Goal: Information Seeking & Learning: Learn about a topic

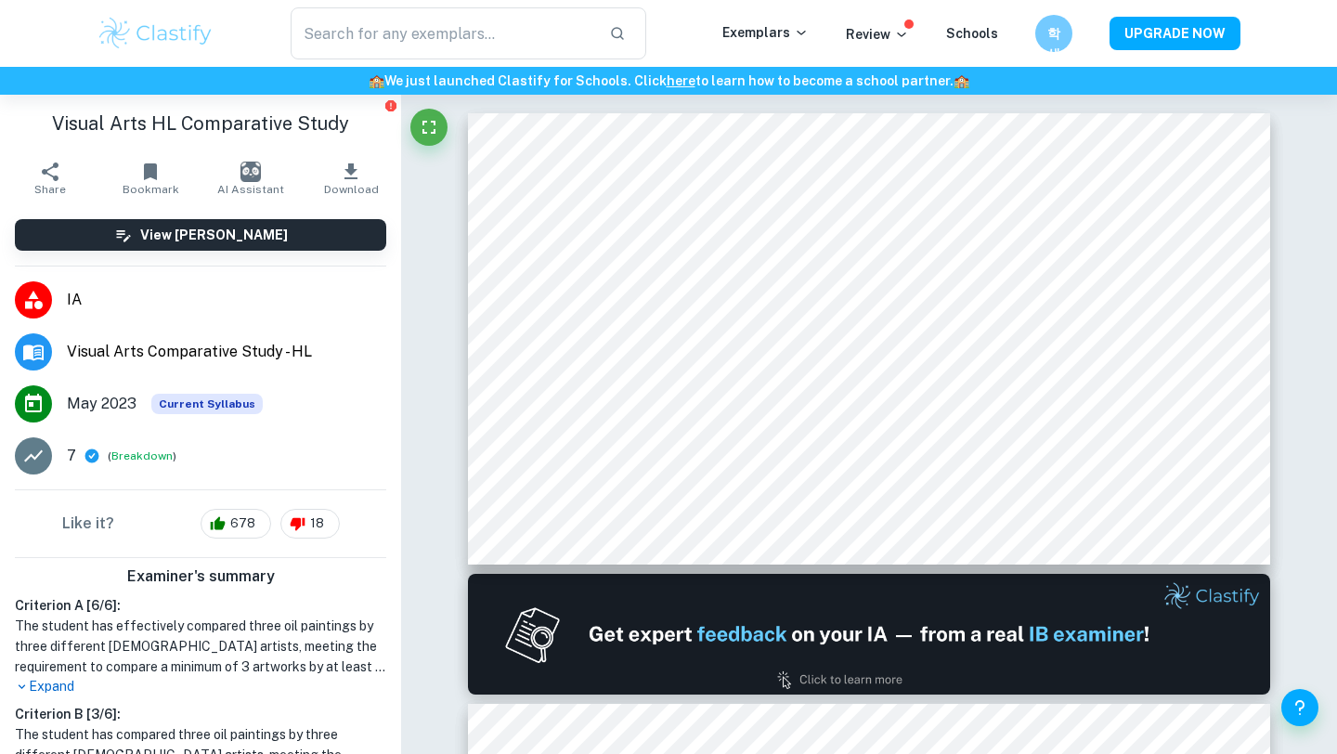
scroll to position [4953, 0]
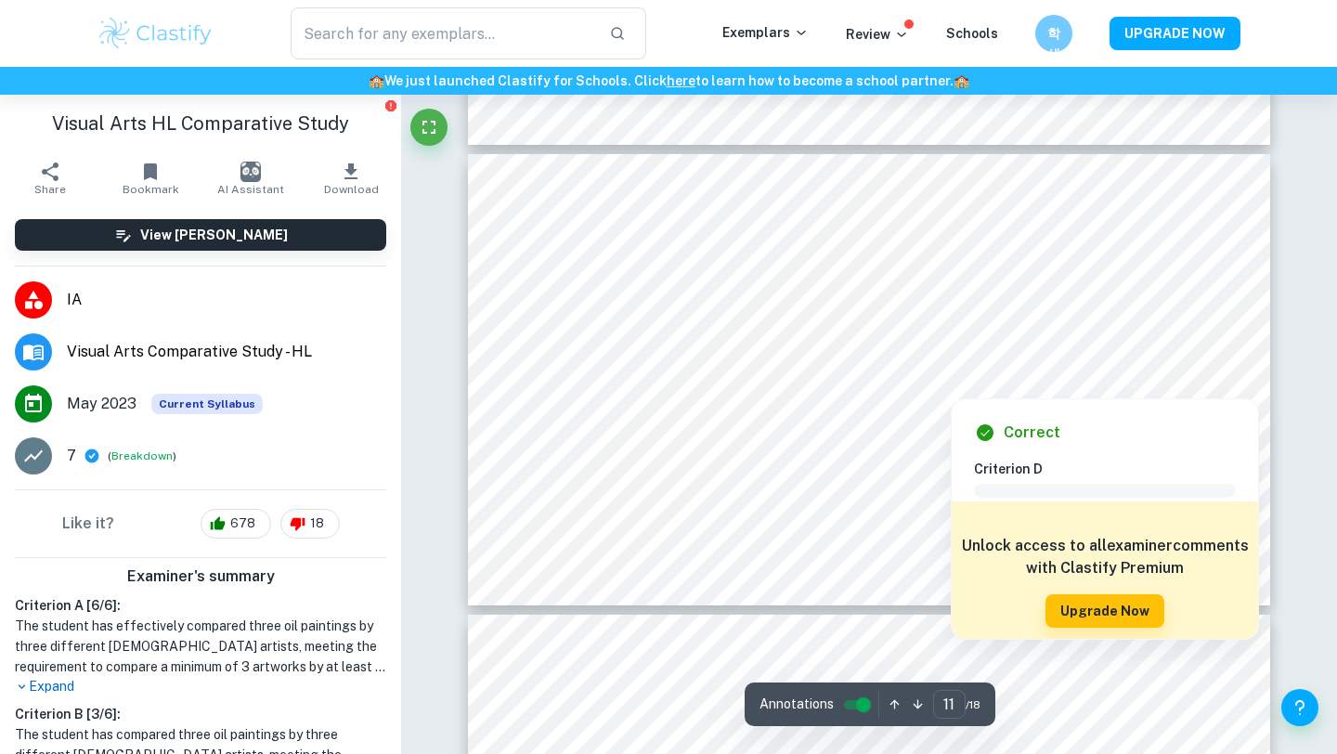
click at [949, 385] on div at bounding box center [951, 387] width 29 height 13
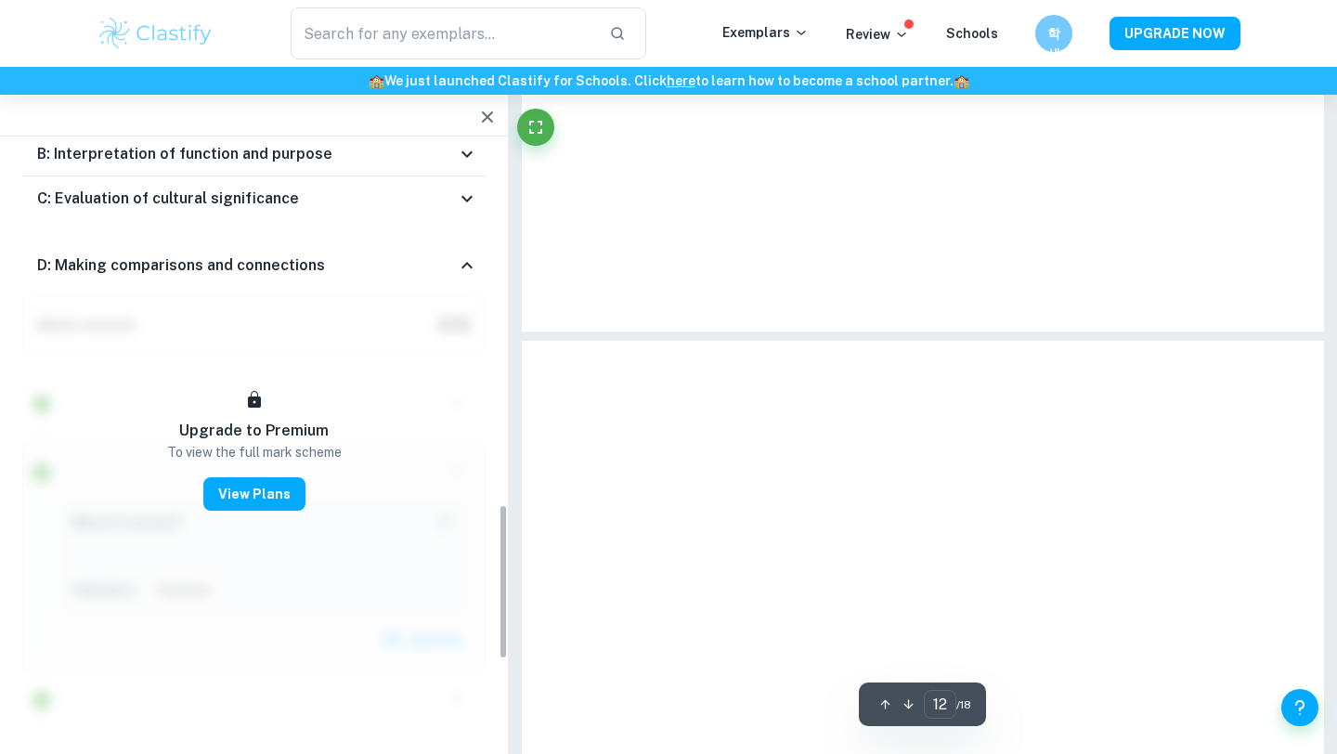
scroll to position [1367, 0]
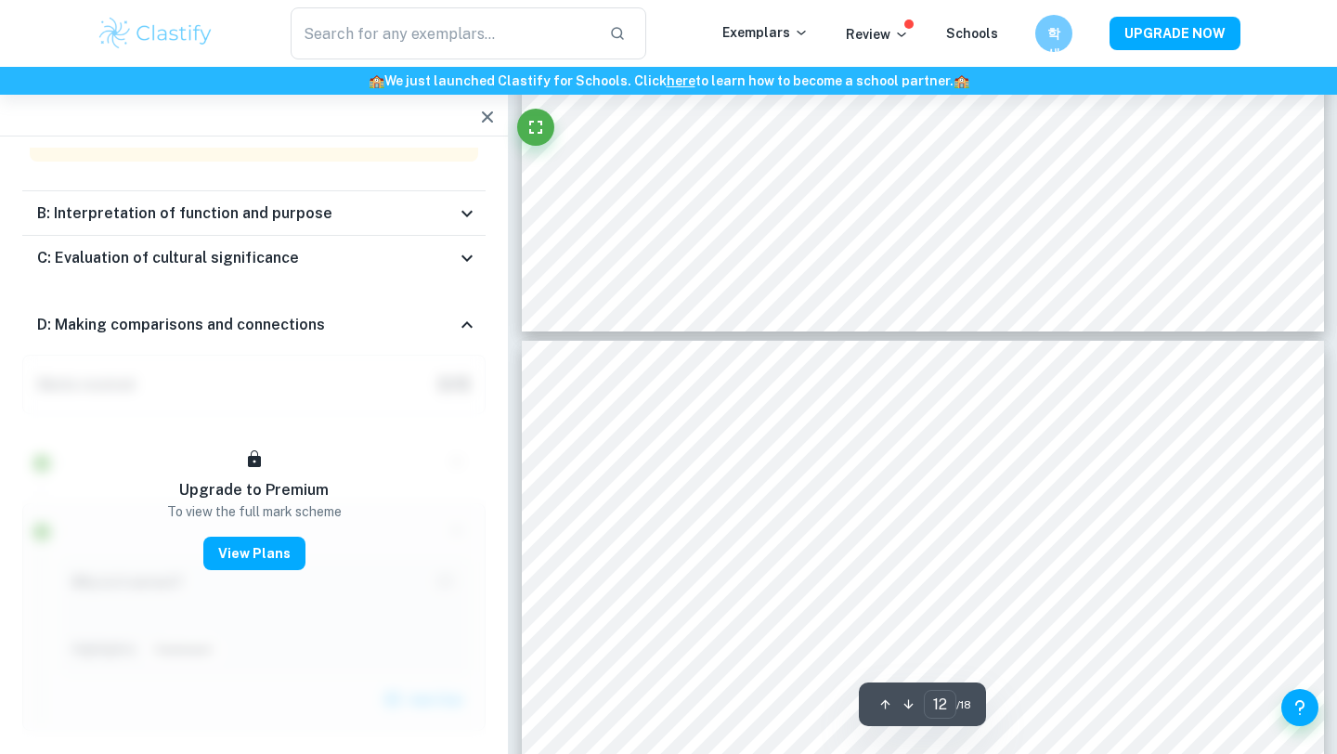
click at [488, 116] on icon "button" at bounding box center [487, 116] width 11 height 11
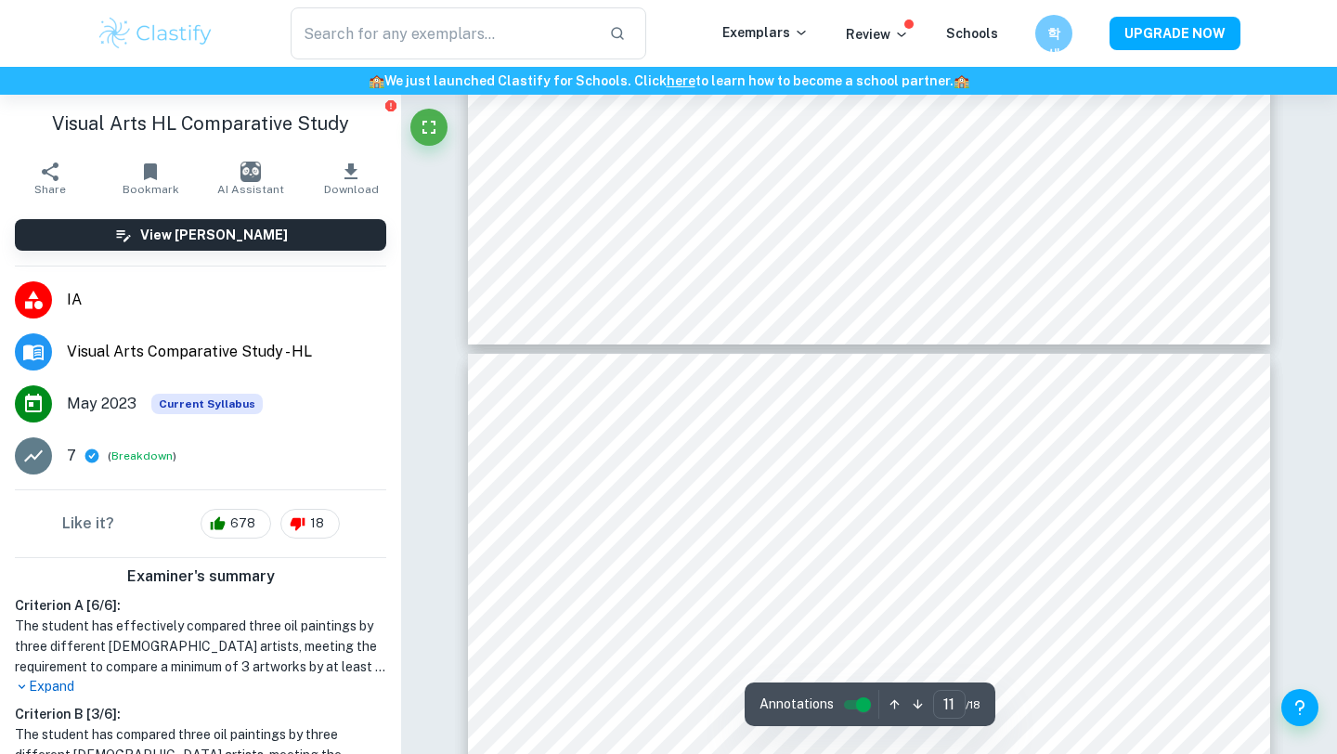
scroll to position [4816, 0]
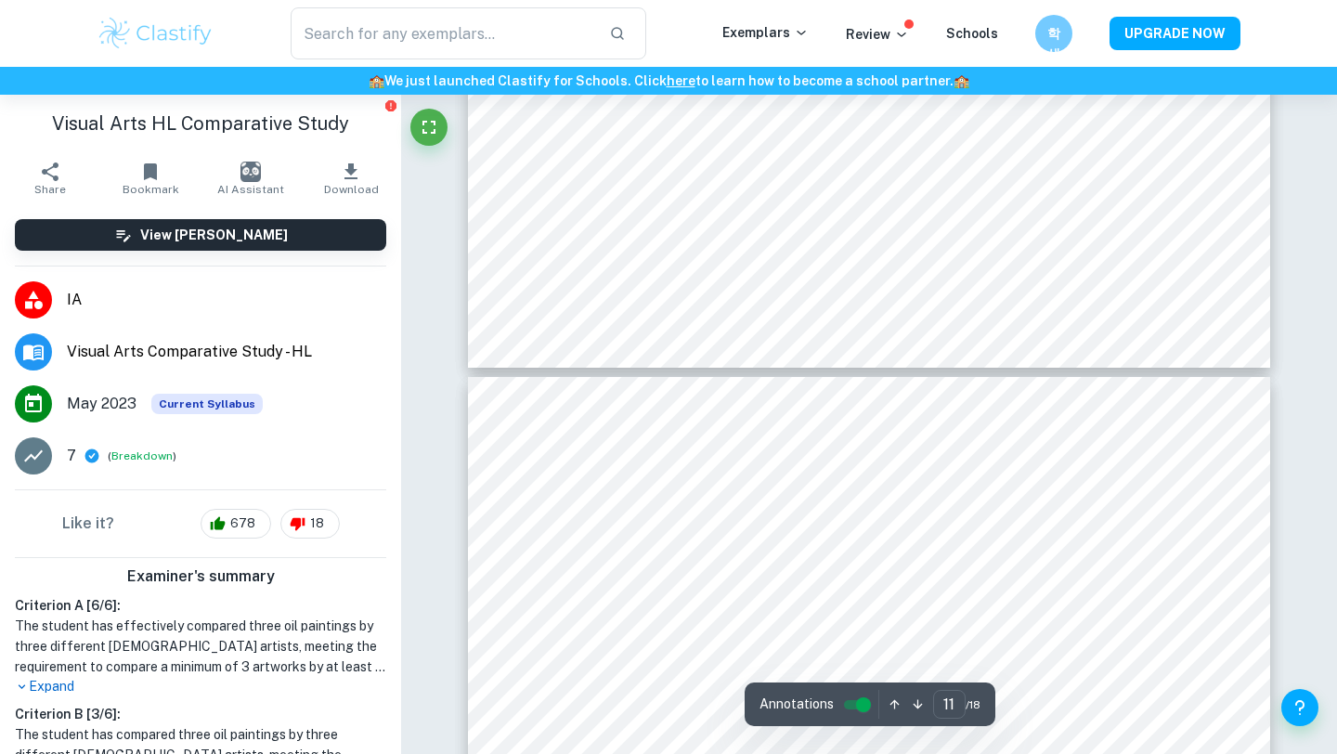
type input "12"
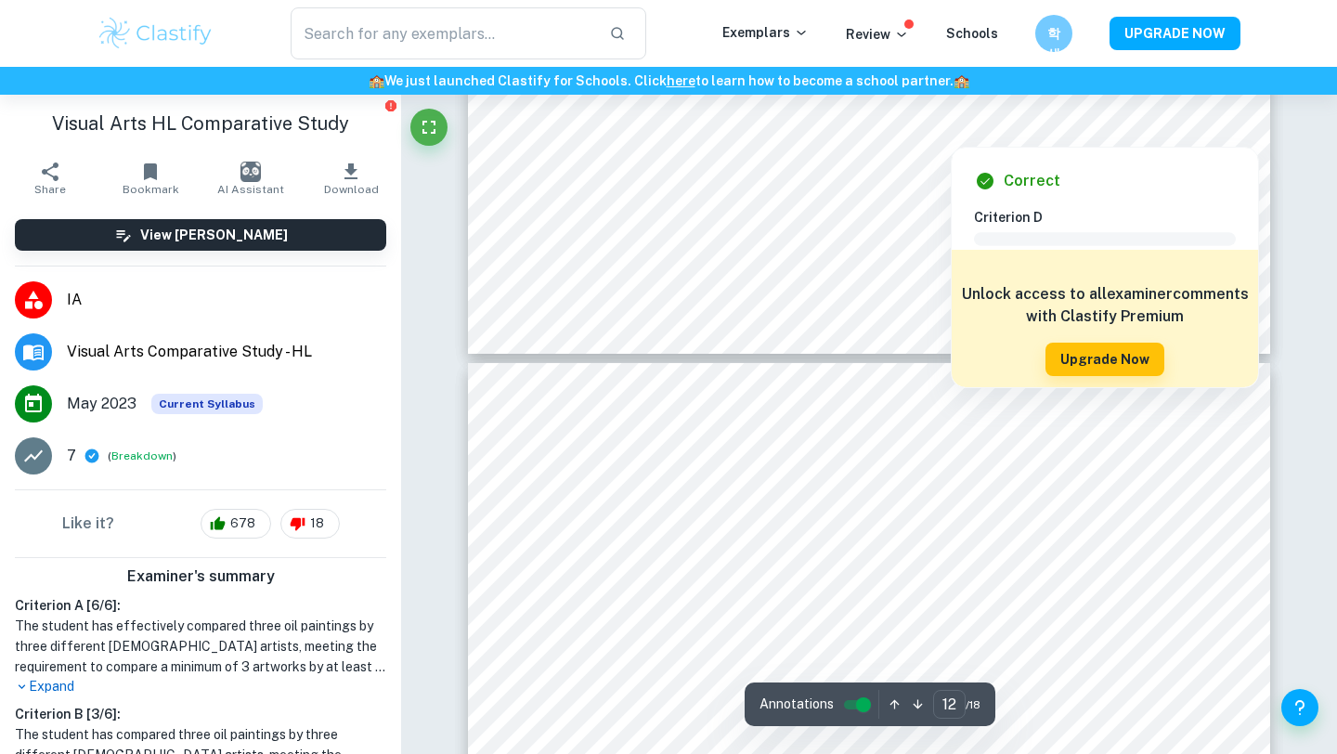
click at [950, 132] on div at bounding box center [951, 135] width 29 height 13
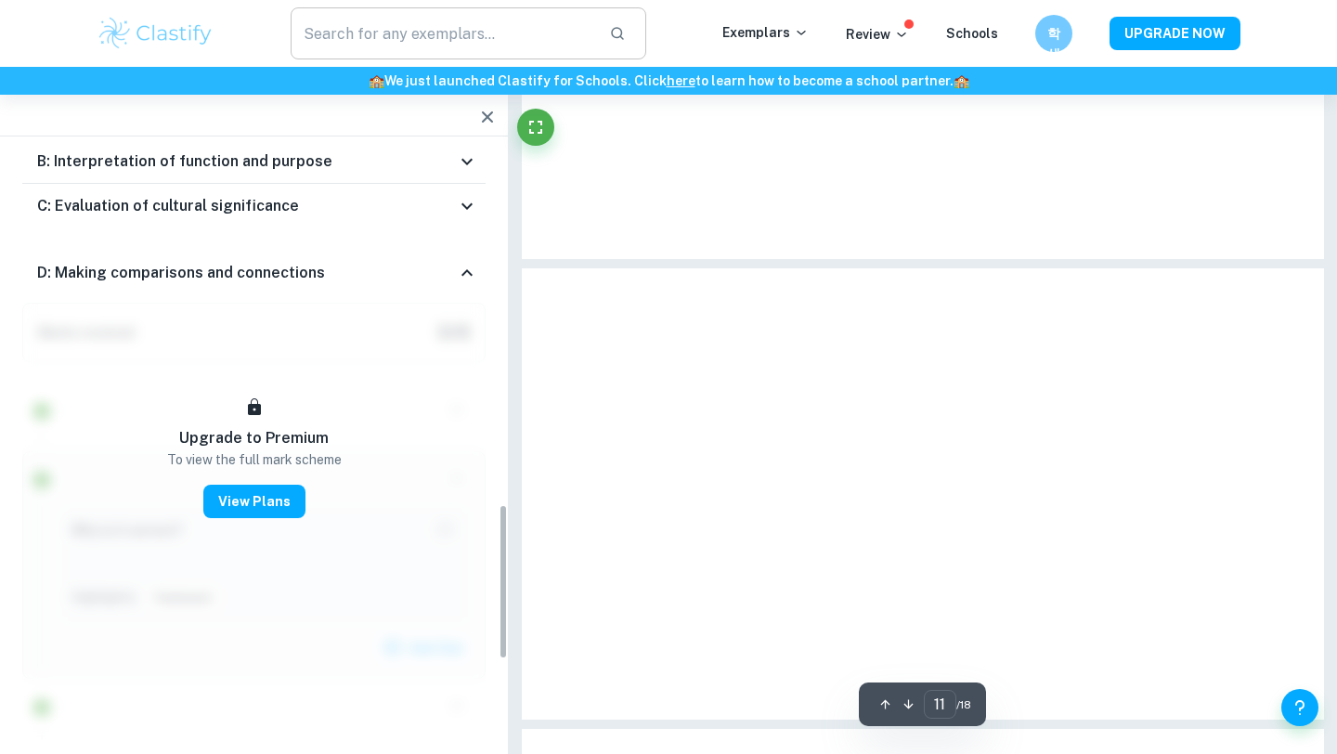
scroll to position [1367, 0]
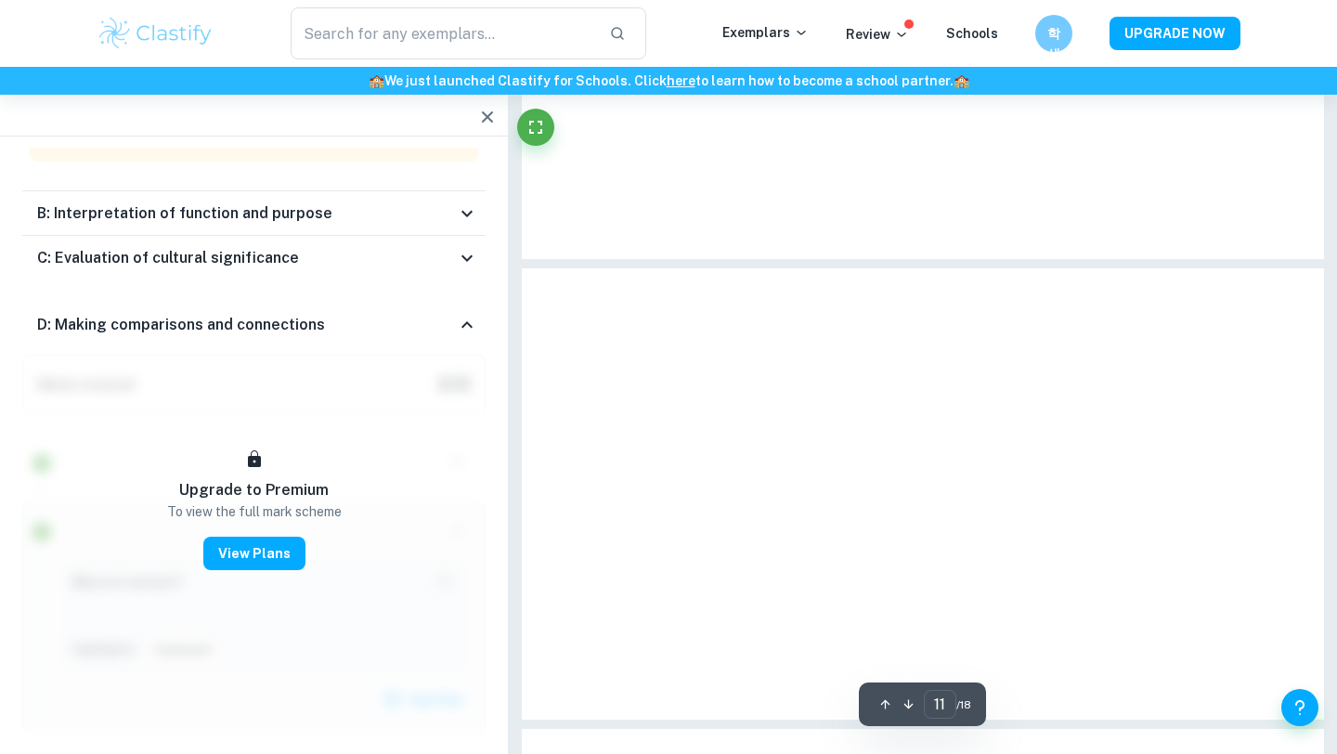
click at [490, 118] on icon "button" at bounding box center [487, 117] width 22 height 22
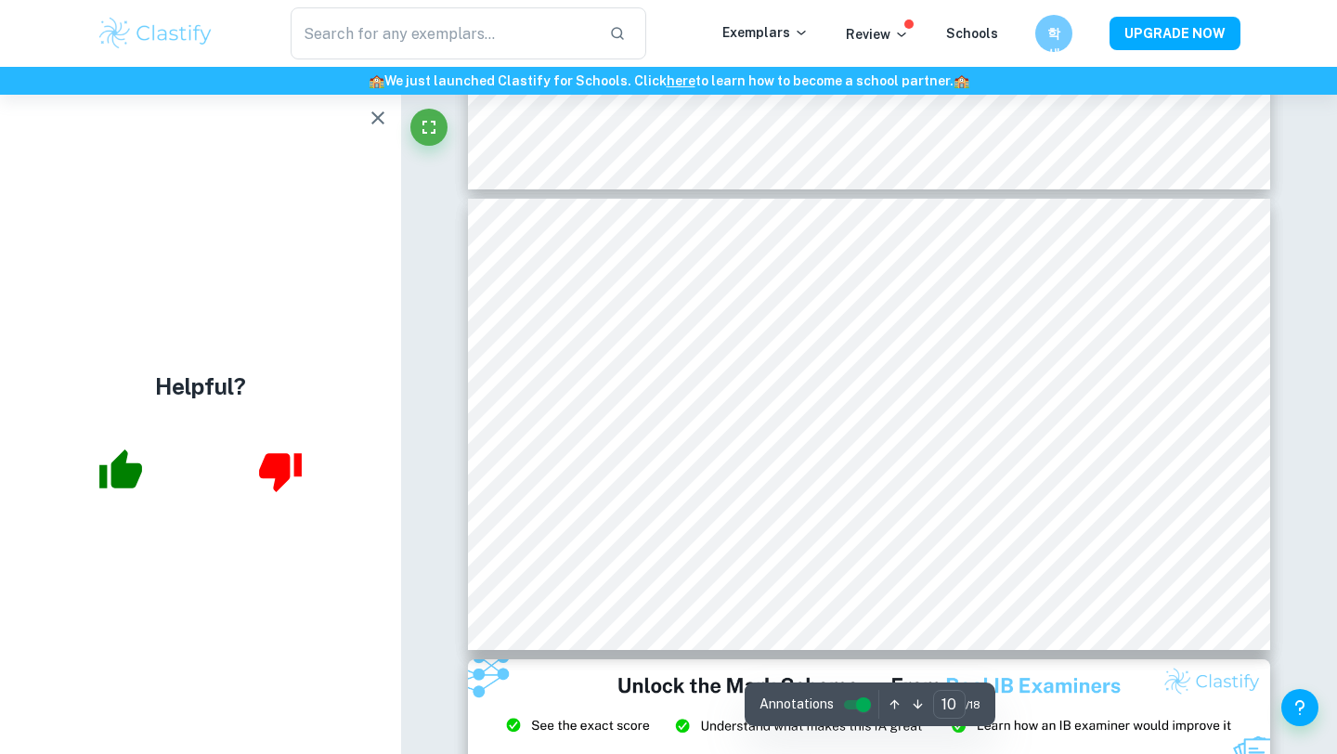
scroll to position [5116, 0]
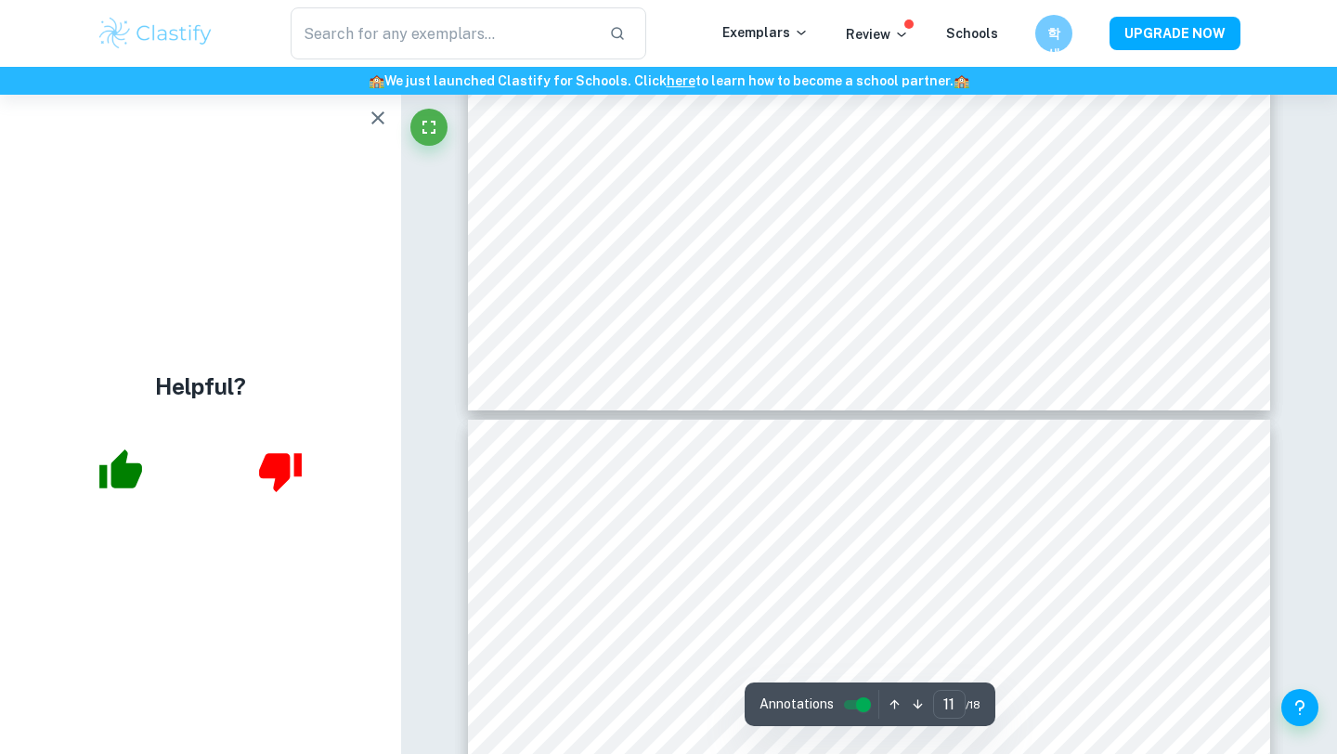
type input "12"
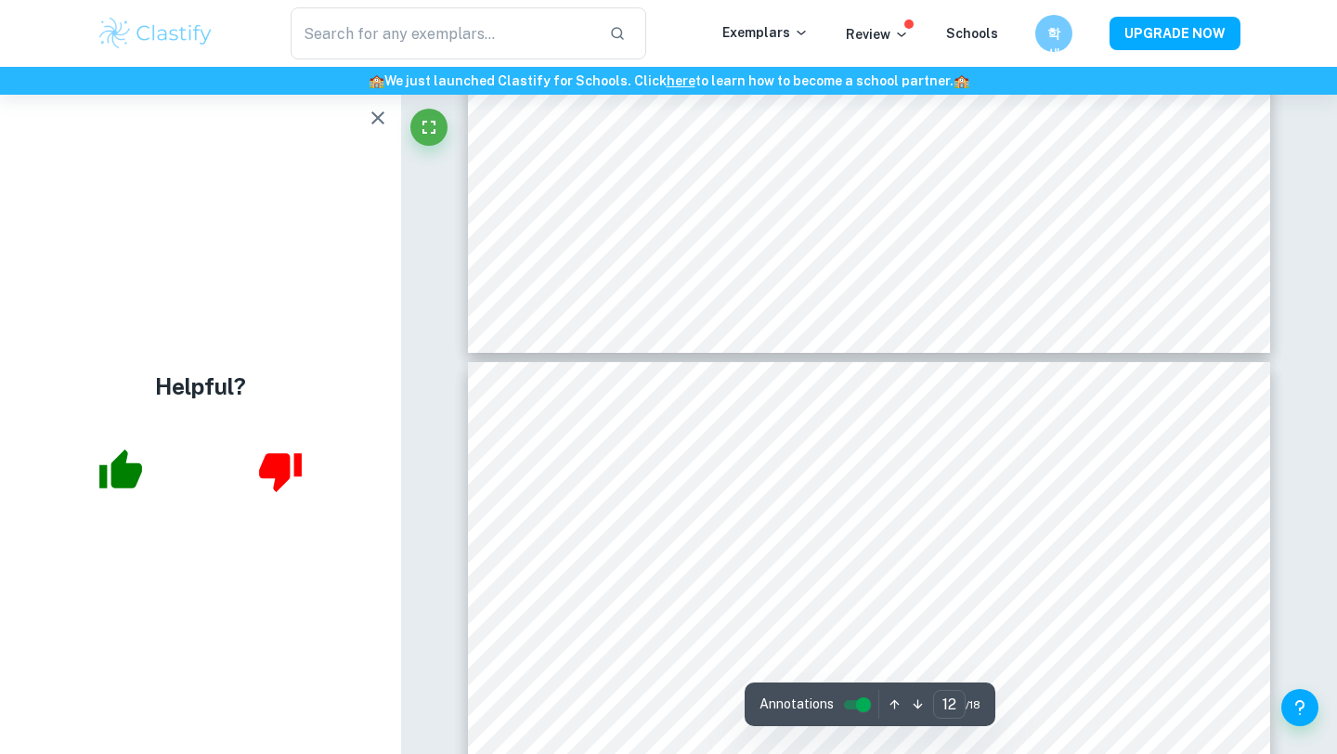
scroll to position [5210, 0]
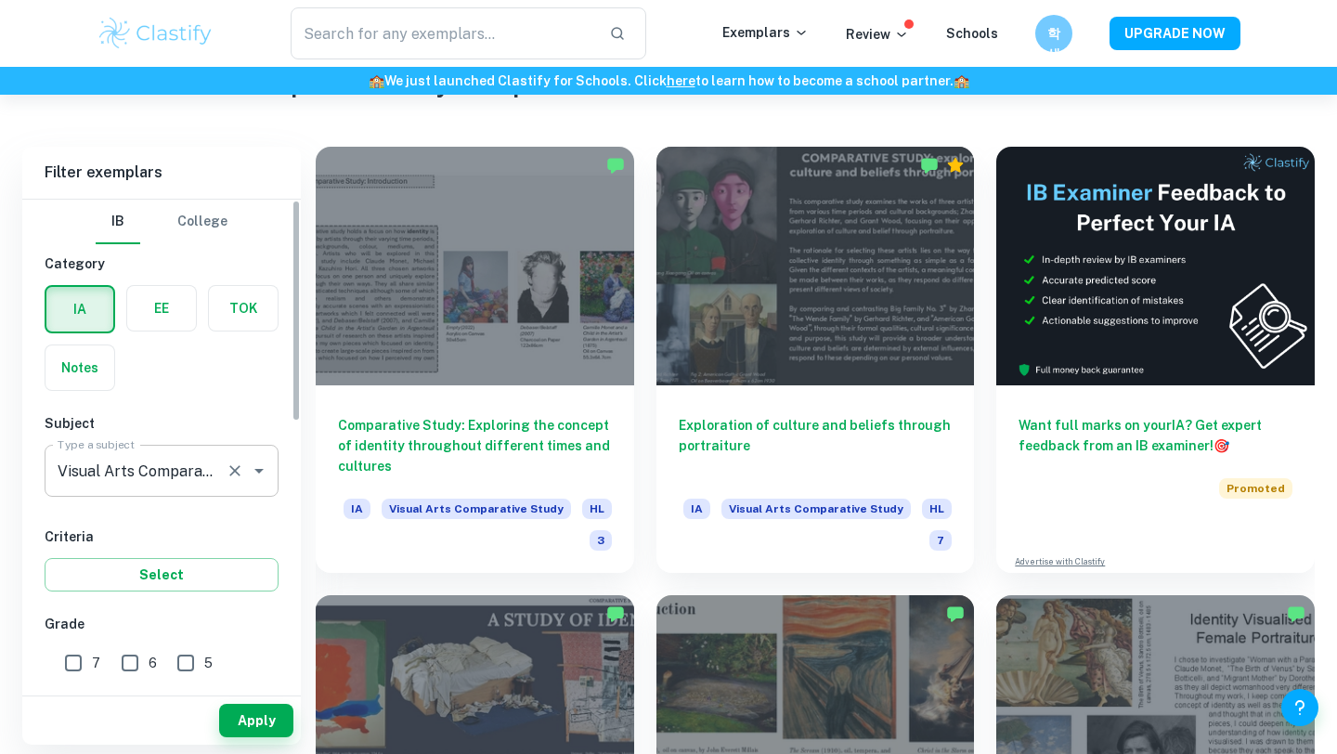
scroll to position [6, 0]
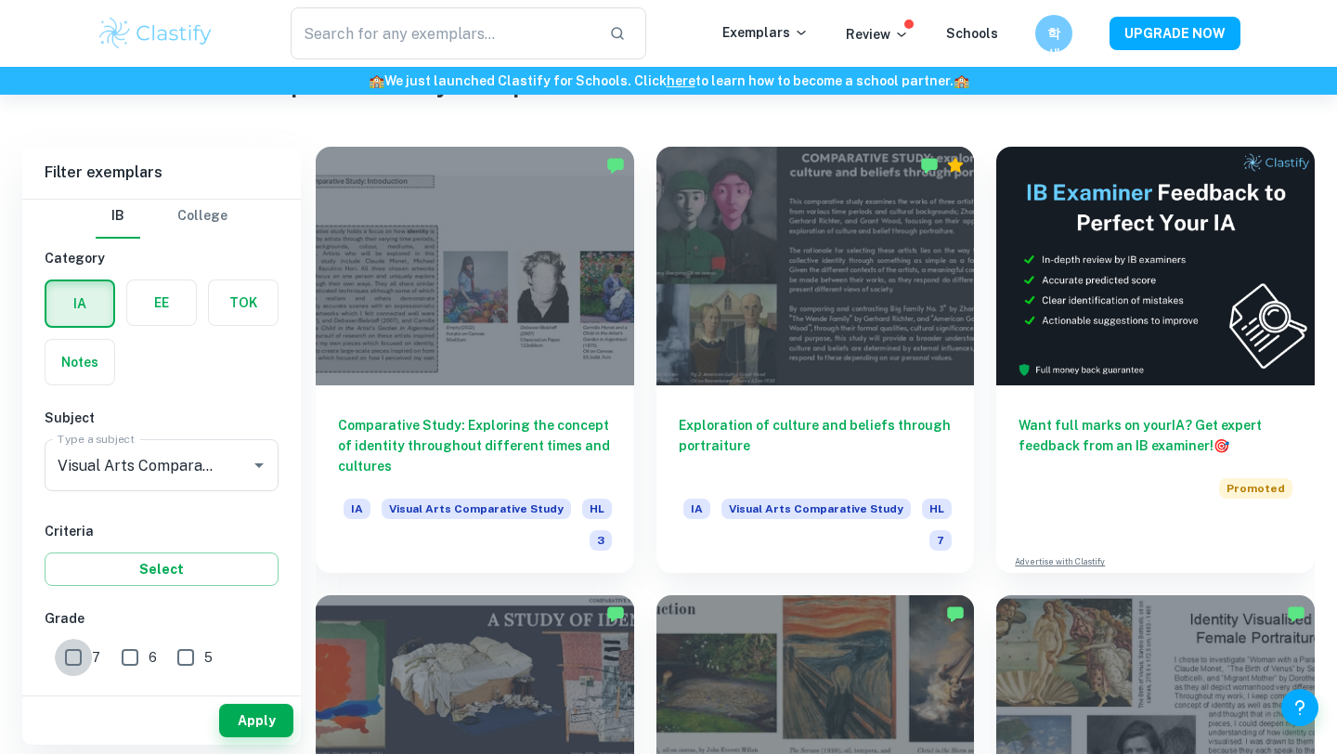
click at [83, 662] on input "7" at bounding box center [73, 657] width 37 height 37
checkbox input "true"
click at [117, 662] on input "6" at bounding box center [129, 657] width 37 height 37
checkbox input "true"
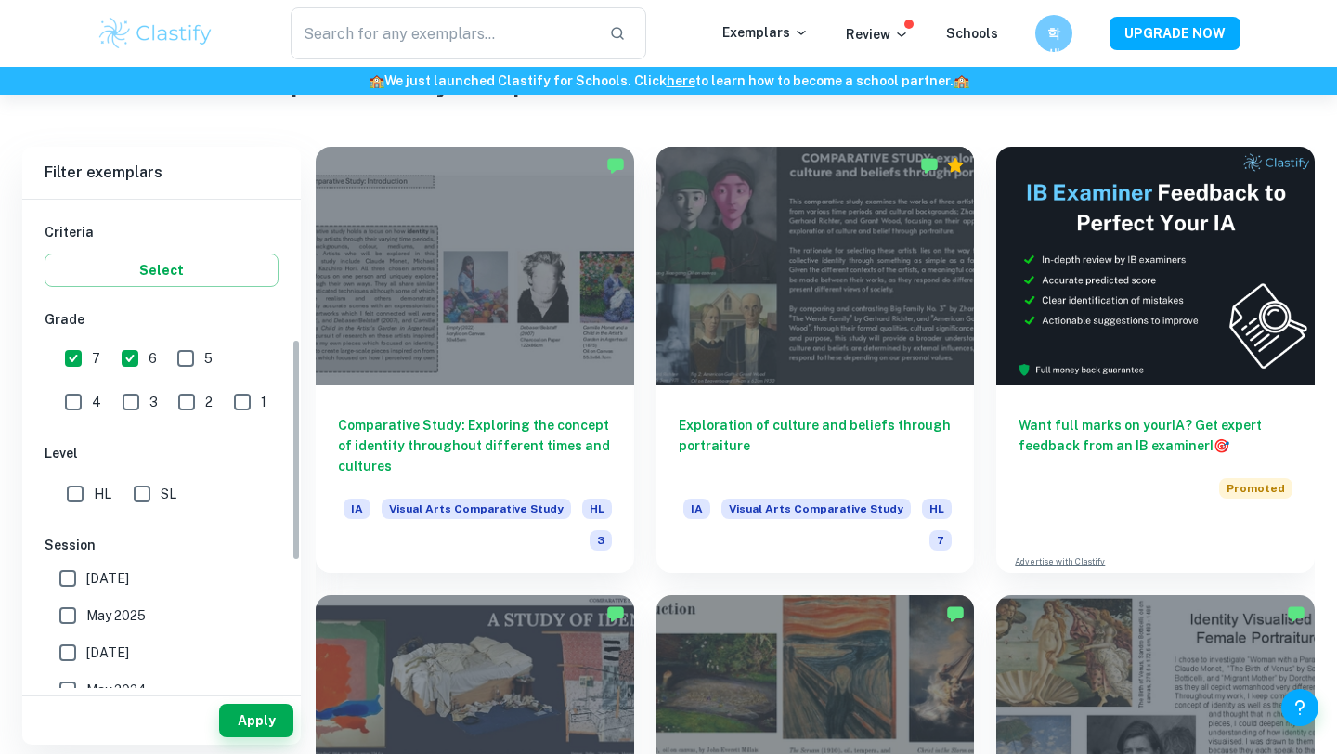
scroll to position [308, 0]
click at [78, 486] on input "HL" at bounding box center [75, 490] width 37 height 37
checkbox input "true"
click at [136, 486] on input "SL" at bounding box center [141, 490] width 37 height 37
checkbox input "true"
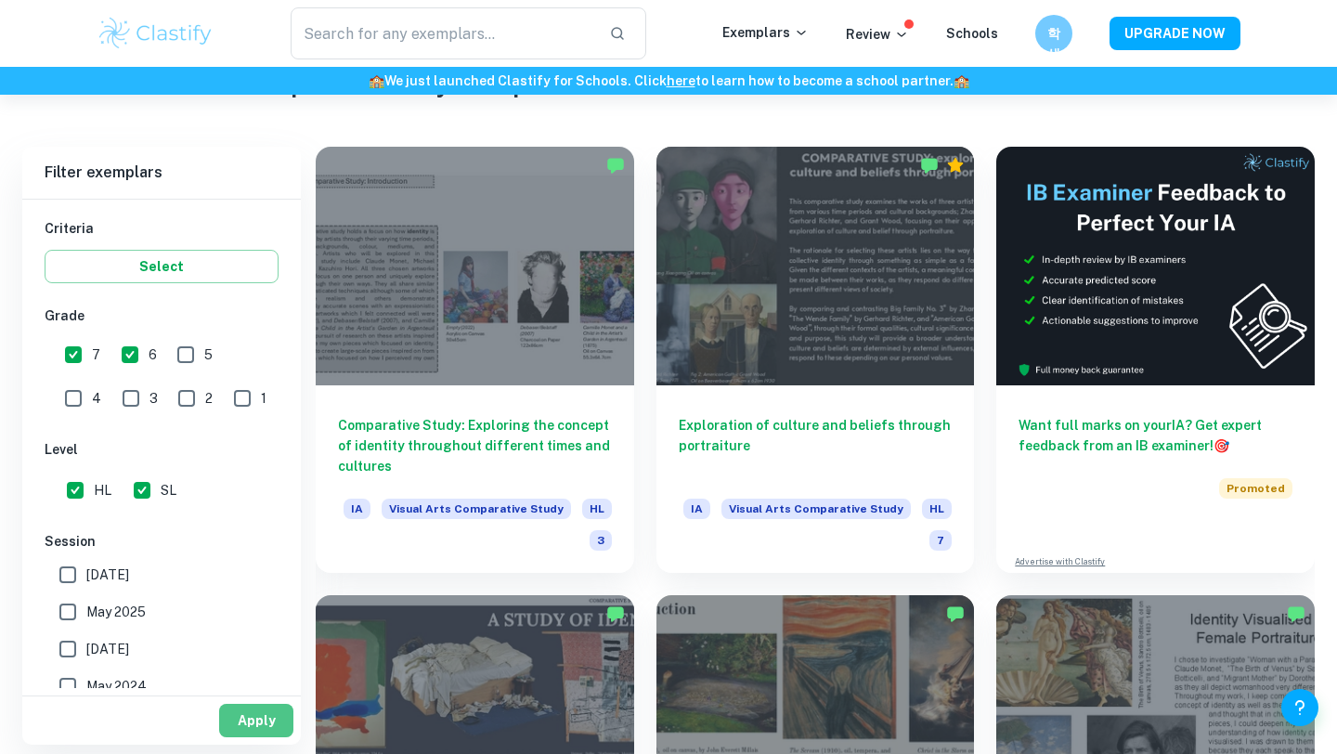
click at [257, 733] on button "Apply" at bounding box center [256, 720] width 74 height 33
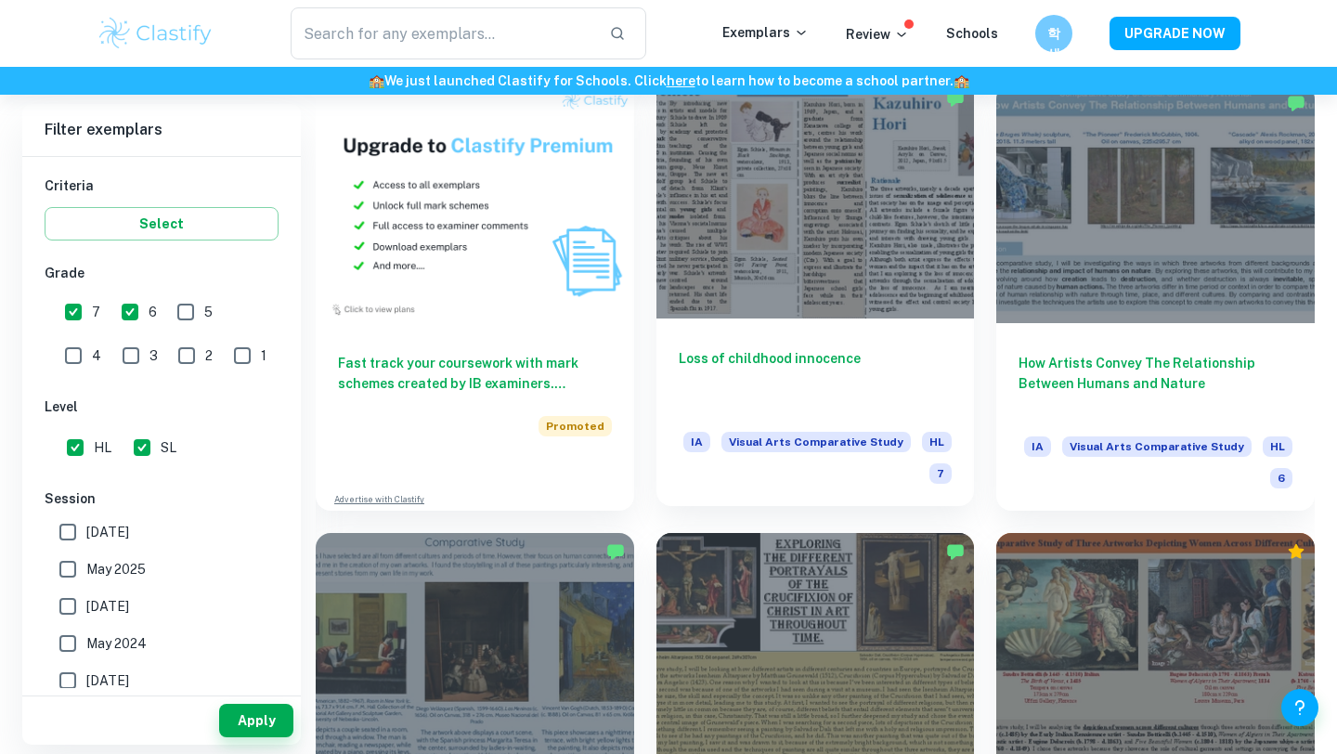
scroll to position [1332, 0]
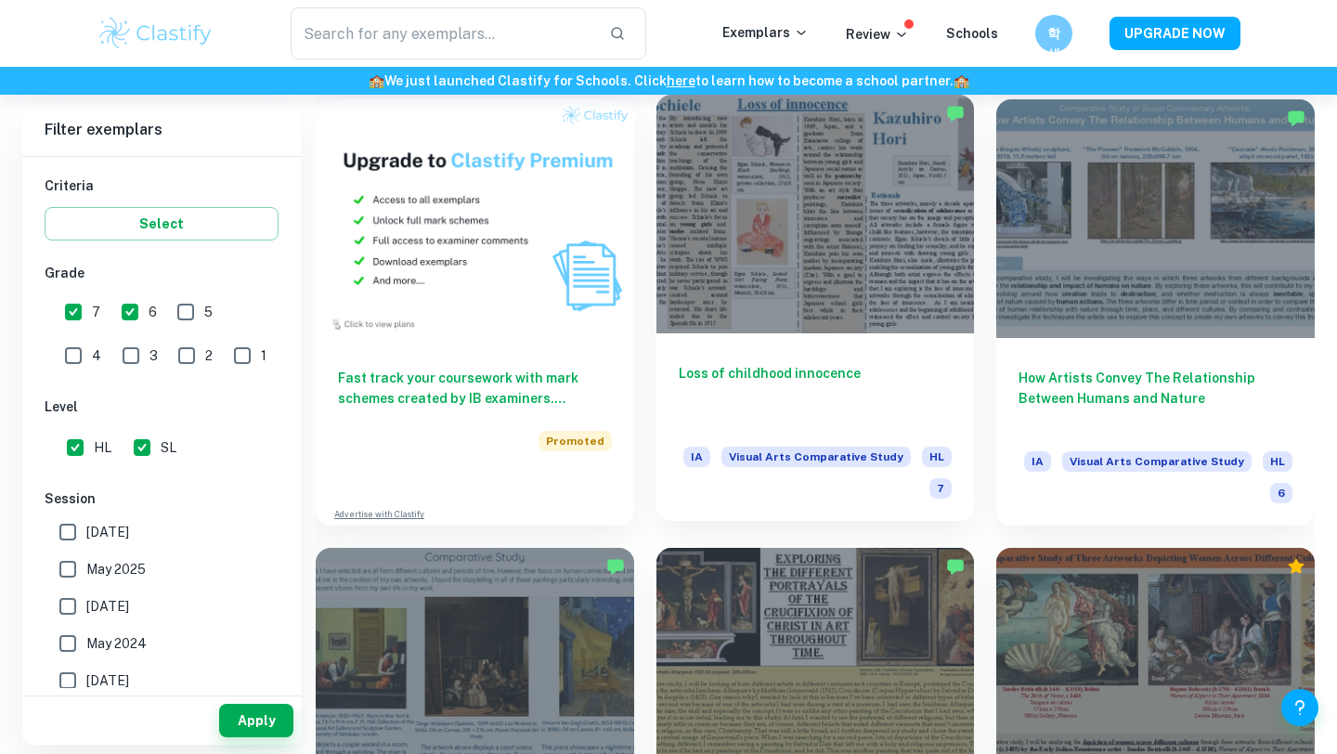
click at [860, 239] on div at bounding box center [815, 214] width 318 height 239
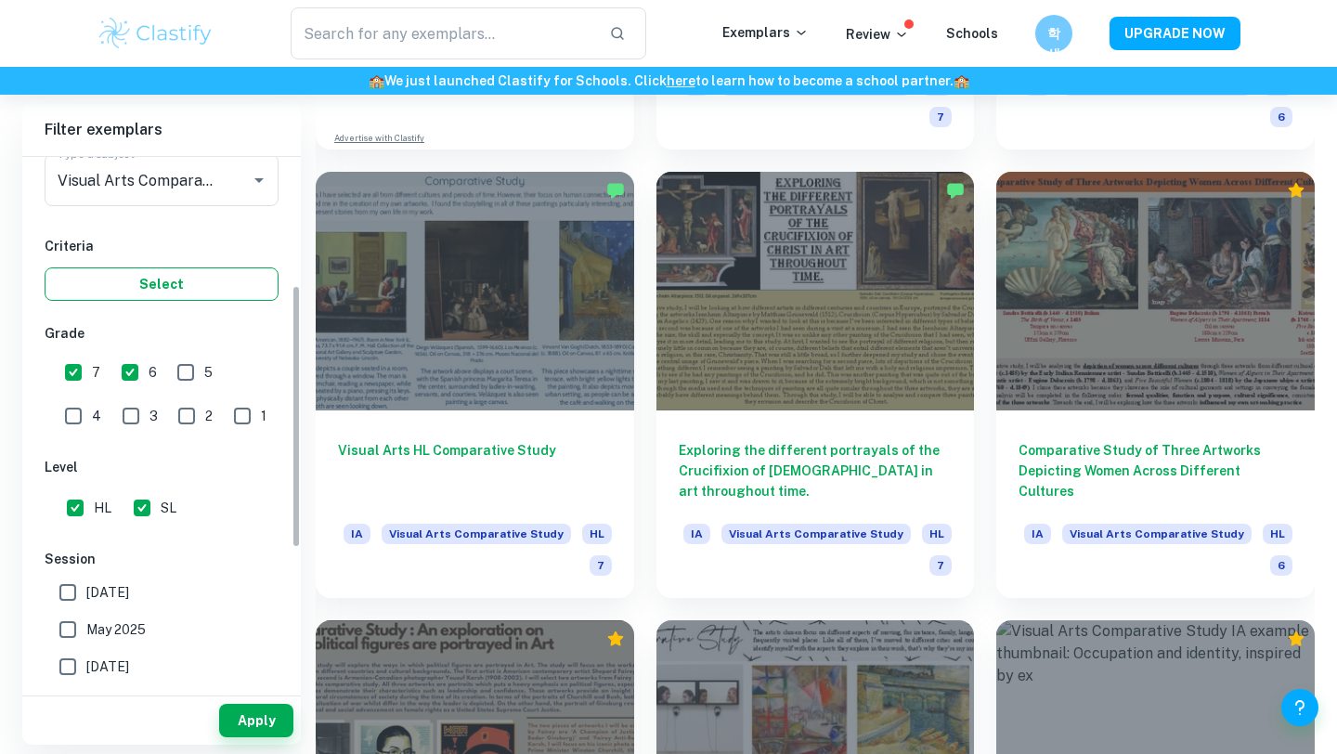
scroll to position [262, 0]
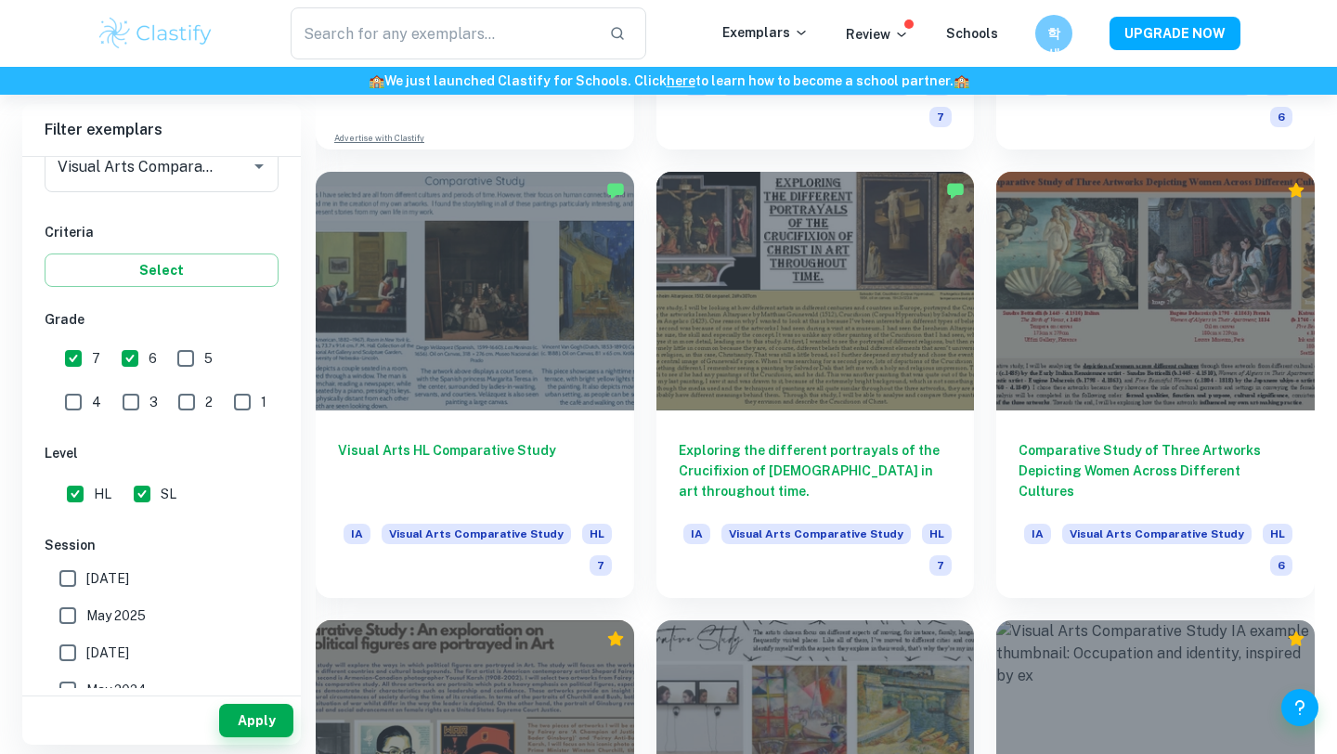
click at [129, 612] on span "May 2025" at bounding box center [115, 615] width 59 height 20
click at [86, 612] on input "May 2025" at bounding box center [67, 615] width 37 height 37
checkbox input "true"
click at [254, 707] on button "Apply" at bounding box center [256, 720] width 74 height 33
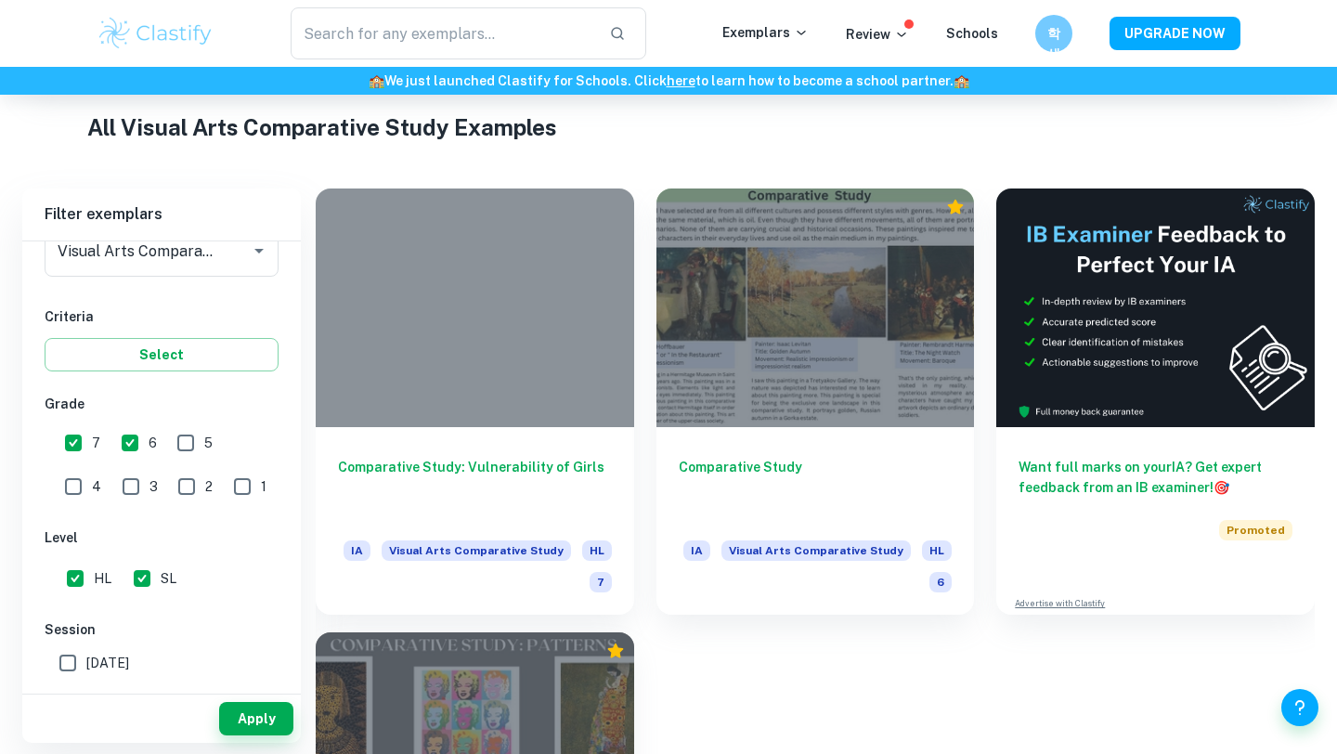
scroll to position [358, 0]
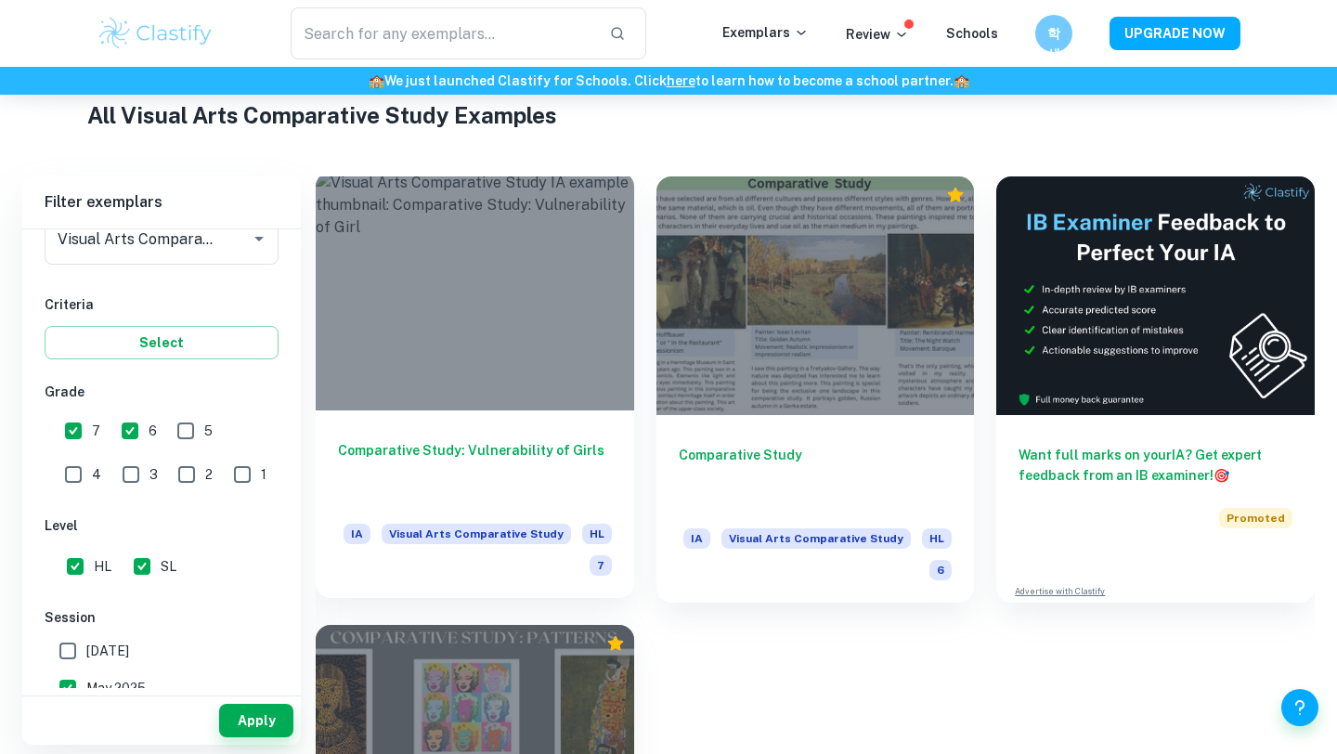
click at [489, 450] on h6 "Comparative Study: Vulnerability of Girls" at bounding box center [475, 470] width 274 height 61
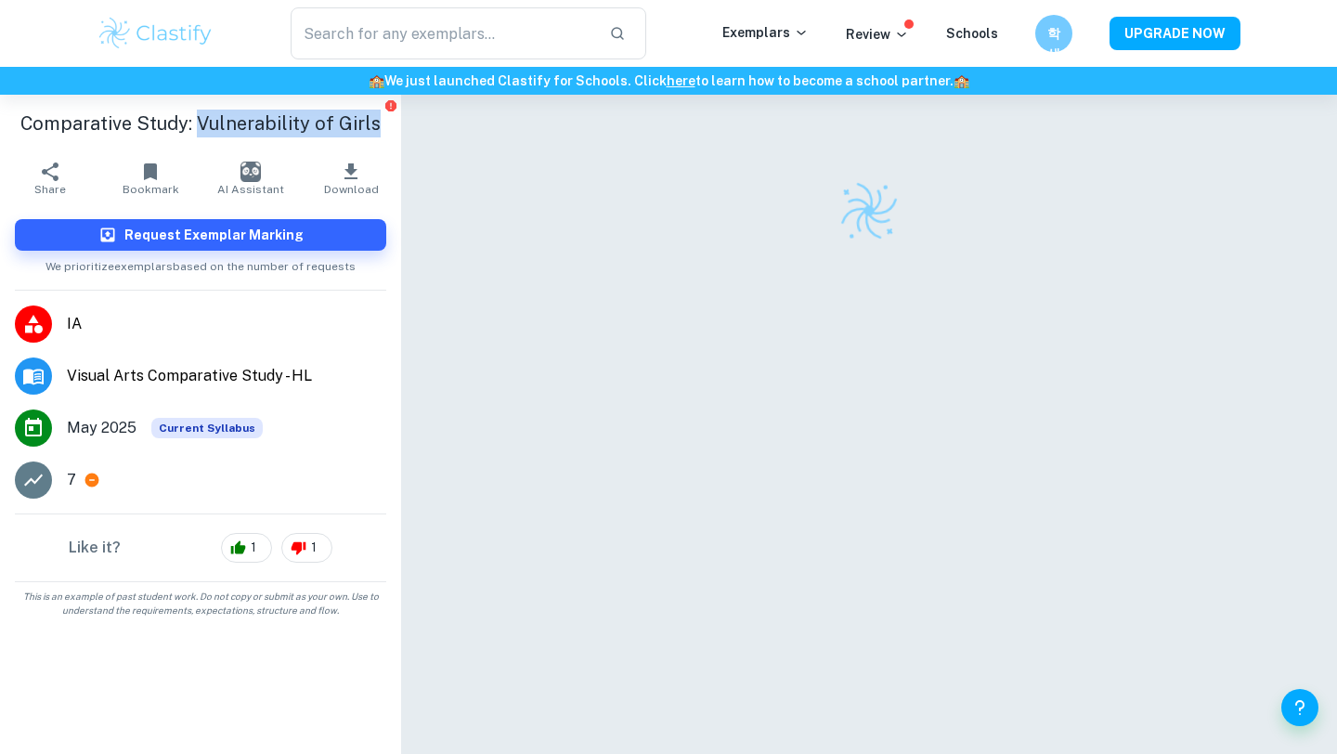
drag, startPoint x: 196, startPoint y: 122, endPoint x: 381, endPoint y: 123, distance: 184.8
click at [381, 123] on h1 "Comparative Study: Vulnerability of Girls" at bounding box center [200, 124] width 371 height 28
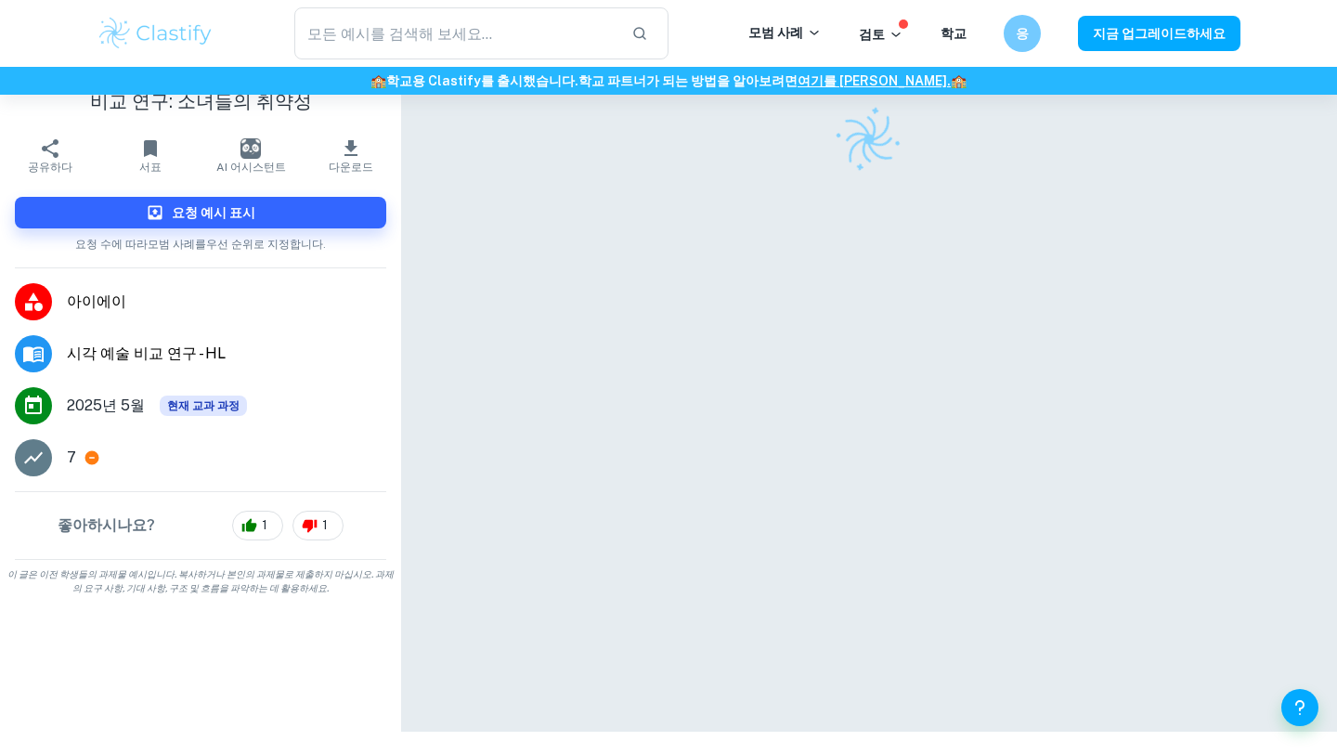
scroll to position [86, 0]
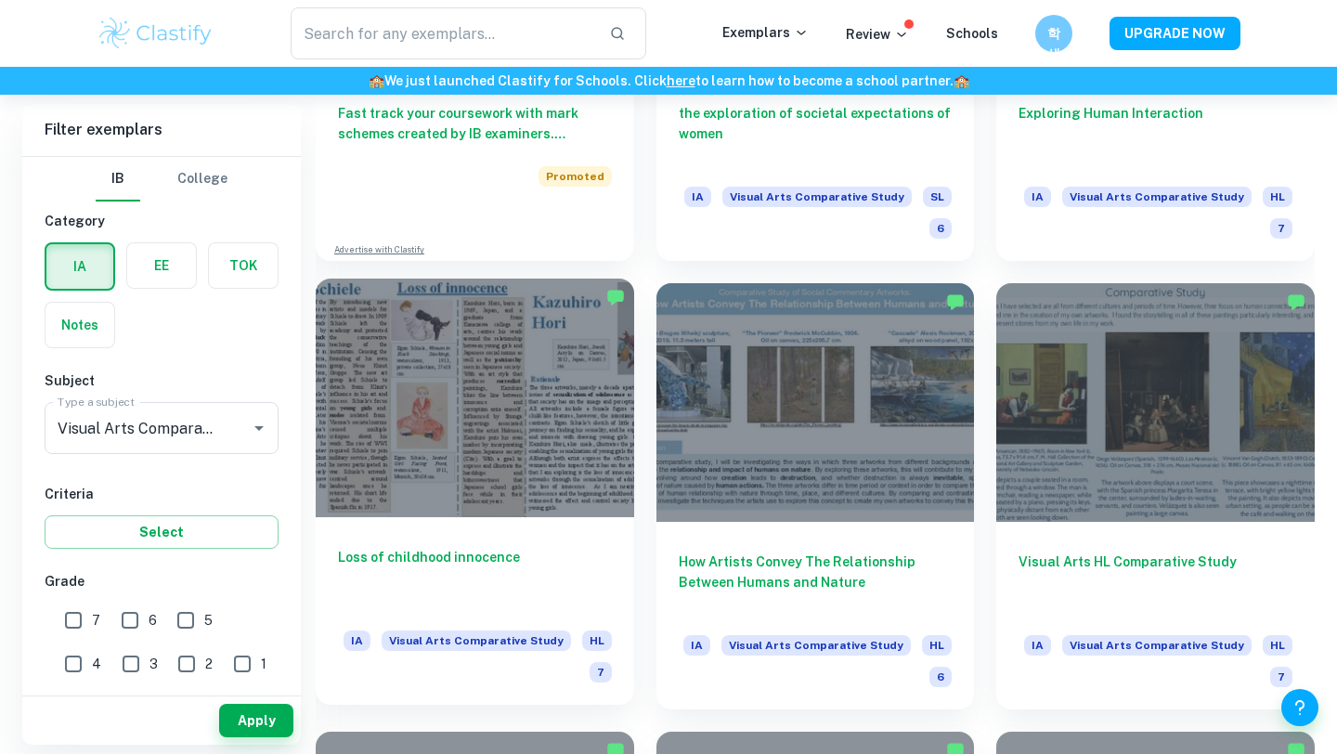
scroll to position [1608, 0]
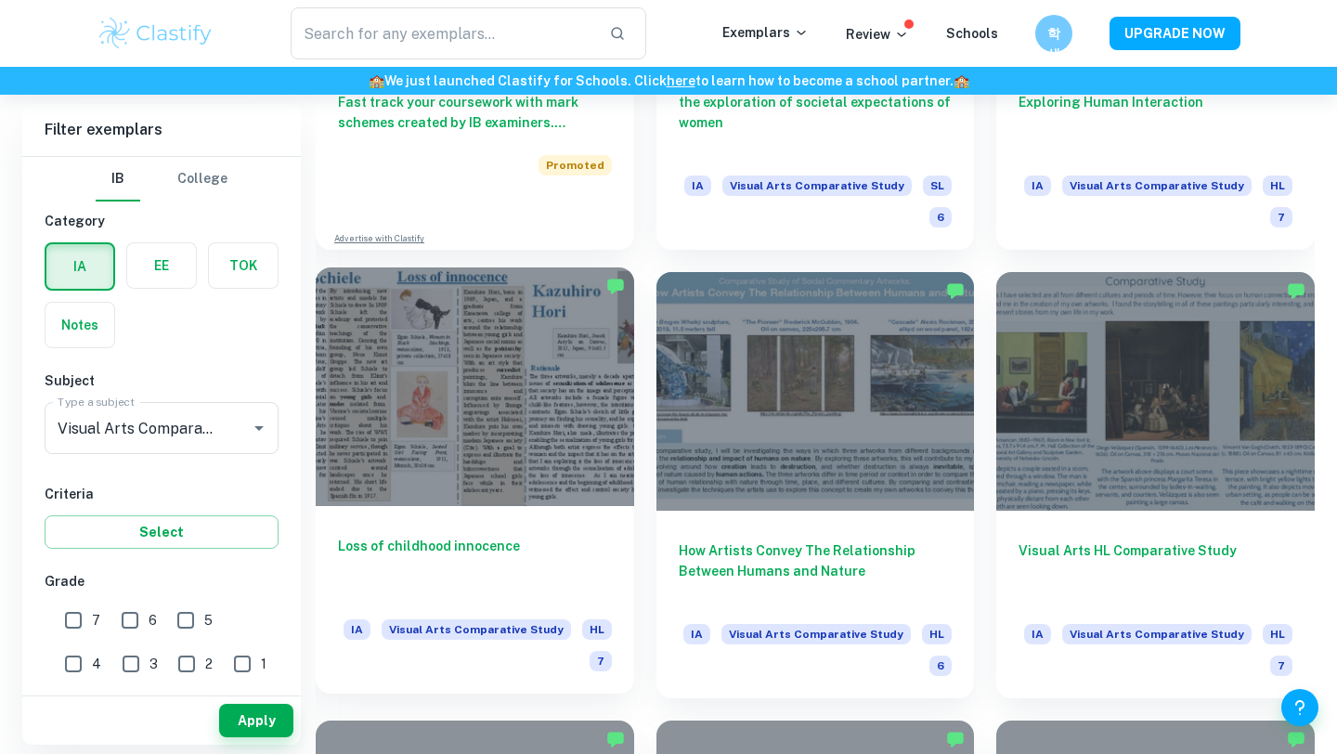
click at [562, 461] on div at bounding box center [475, 386] width 318 height 239
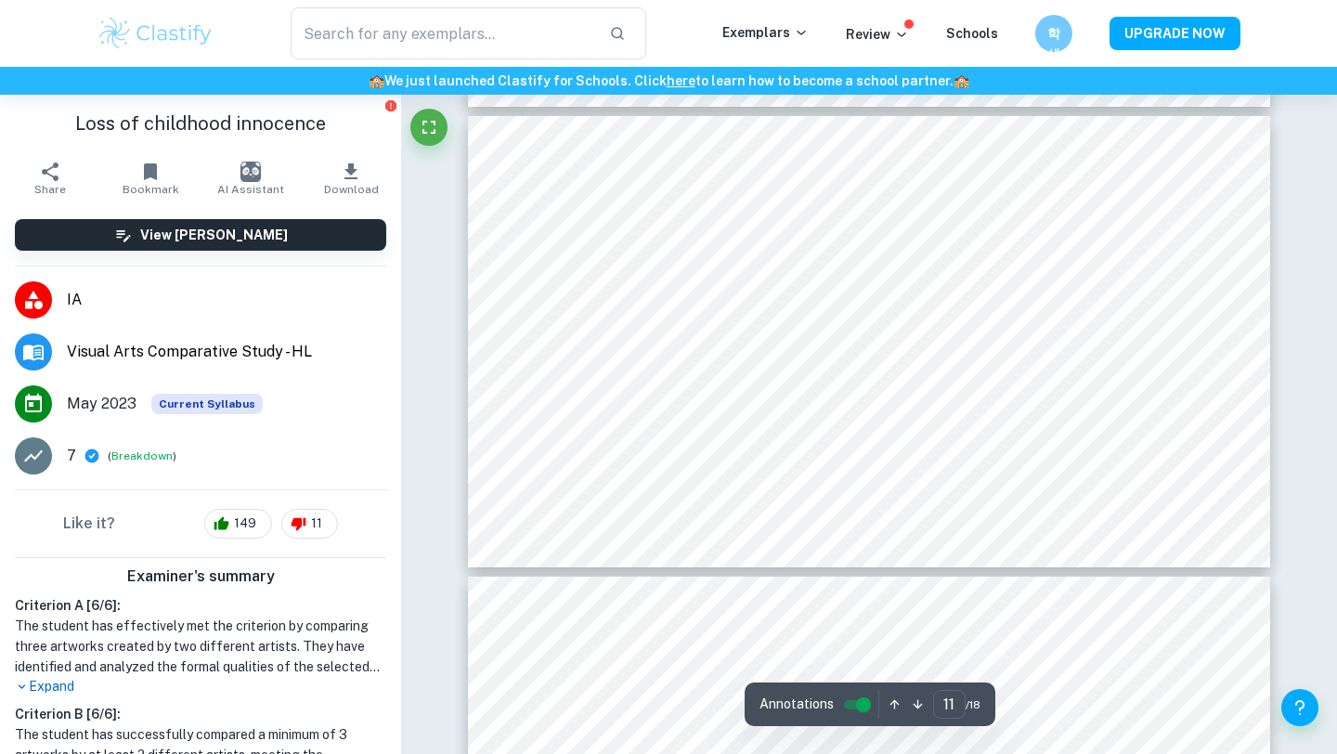
scroll to position [5066, 0]
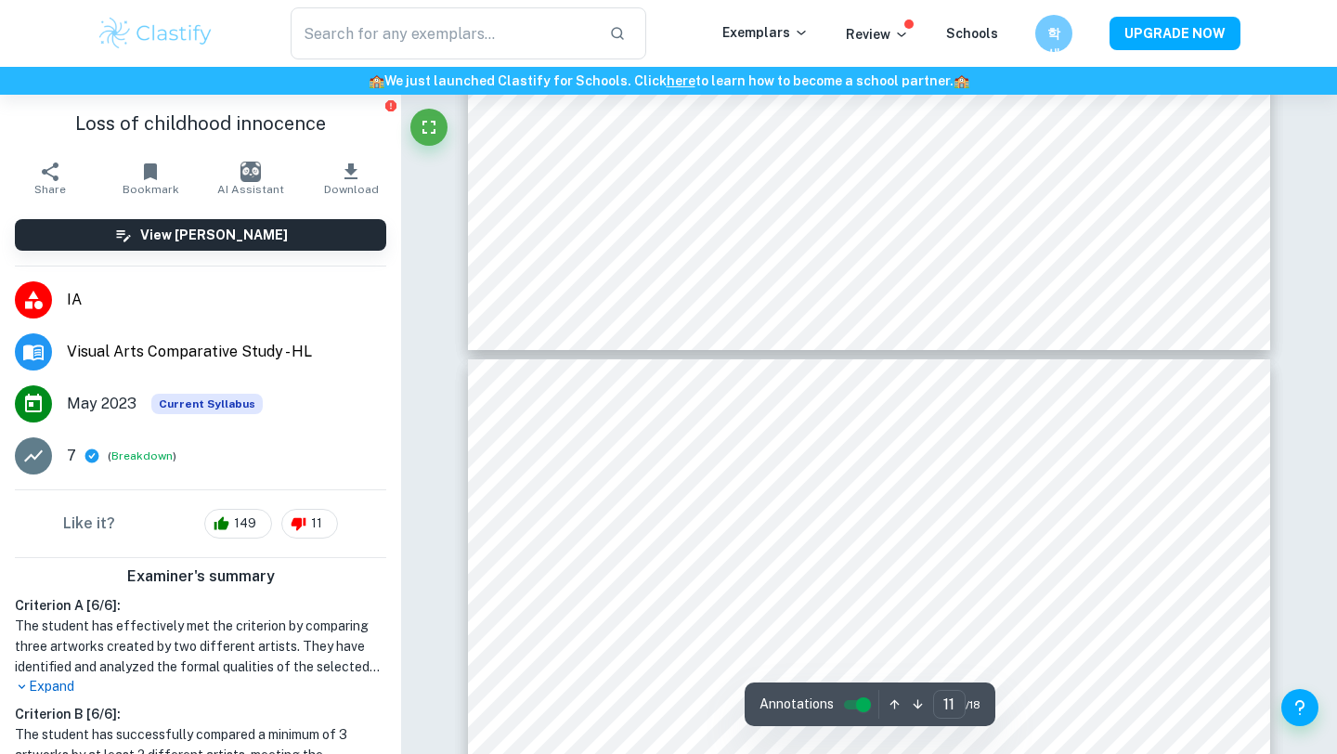
type input "12"
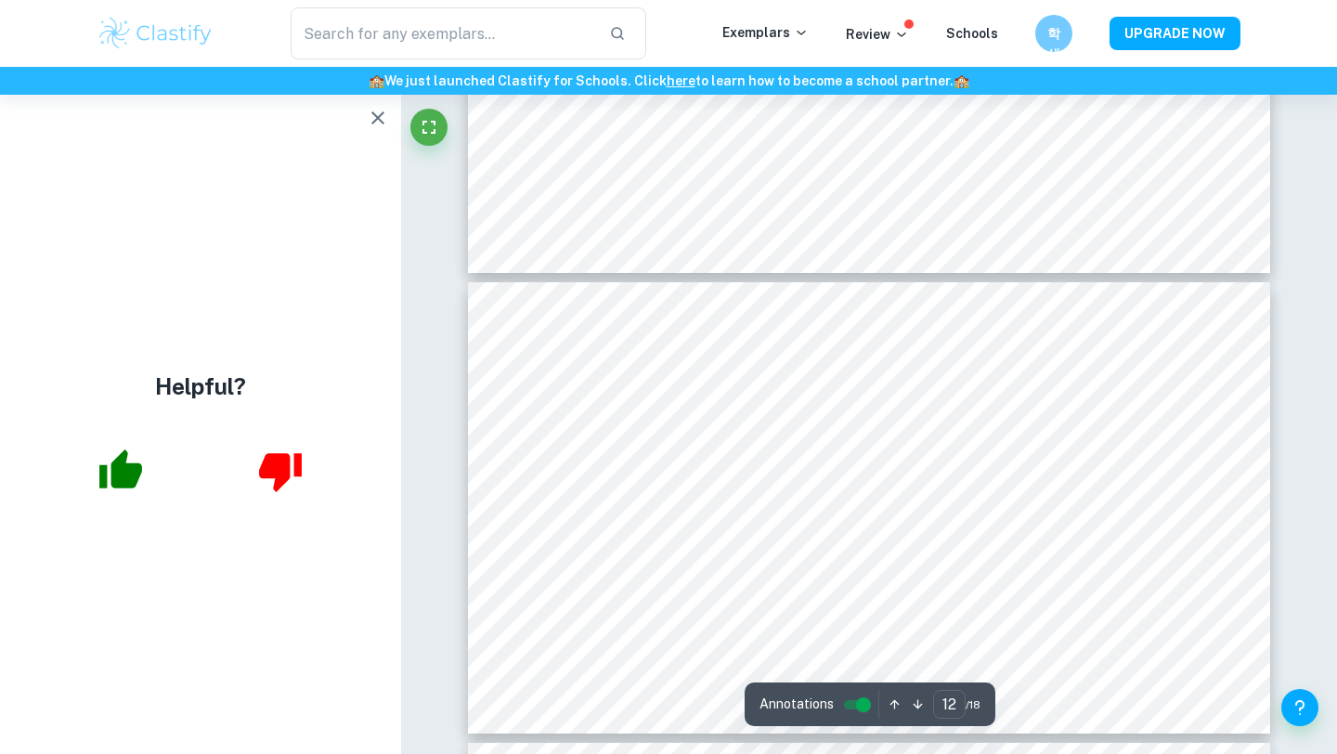
scroll to position [5284, 0]
click at [380, 119] on icon "button" at bounding box center [377, 117] width 13 height 13
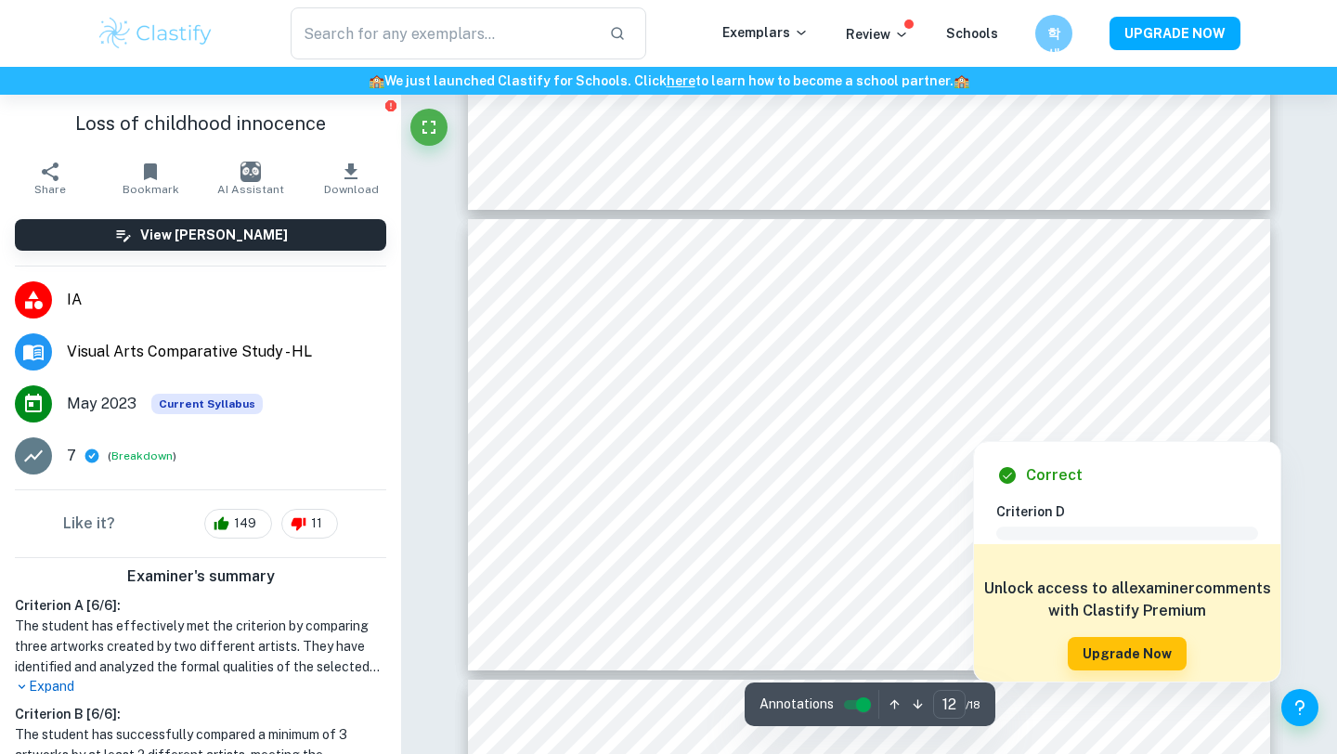
scroll to position [5361, 0]
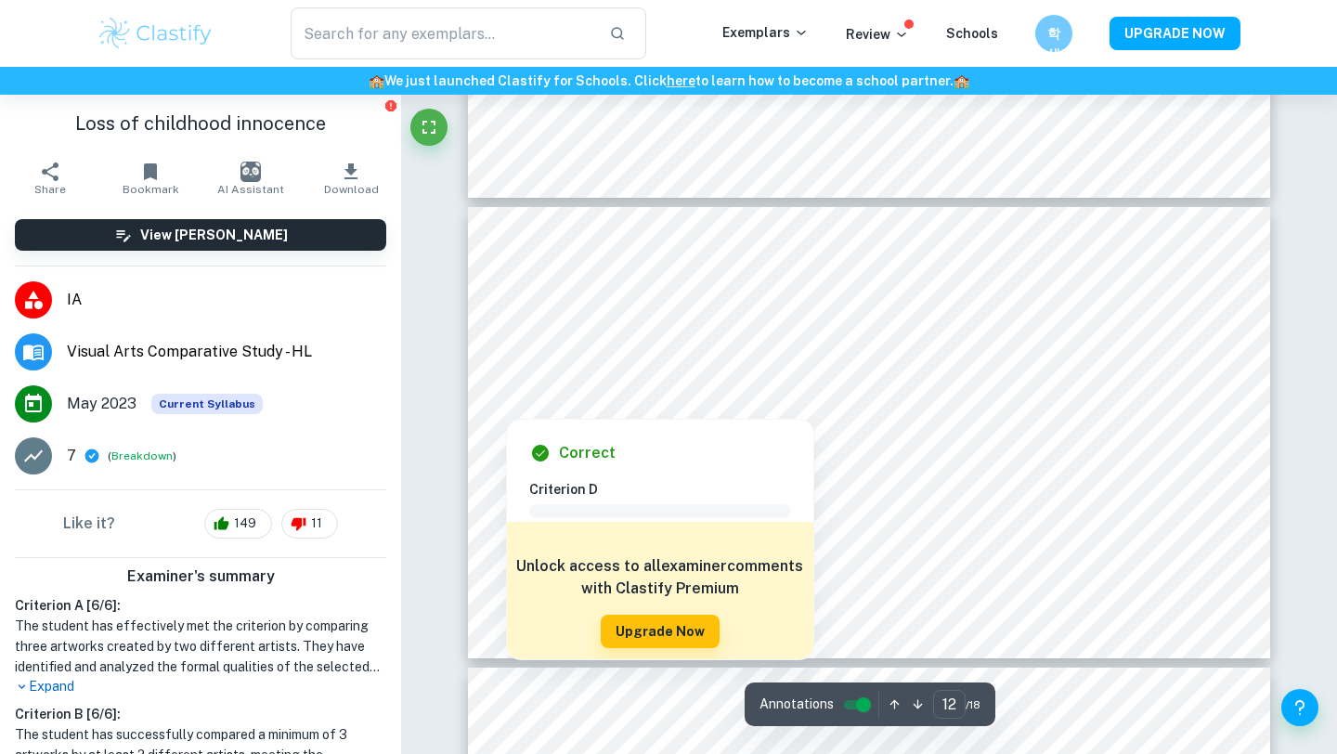
click at [709, 383] on div at bounding box center [635, 382] width 317 height 16
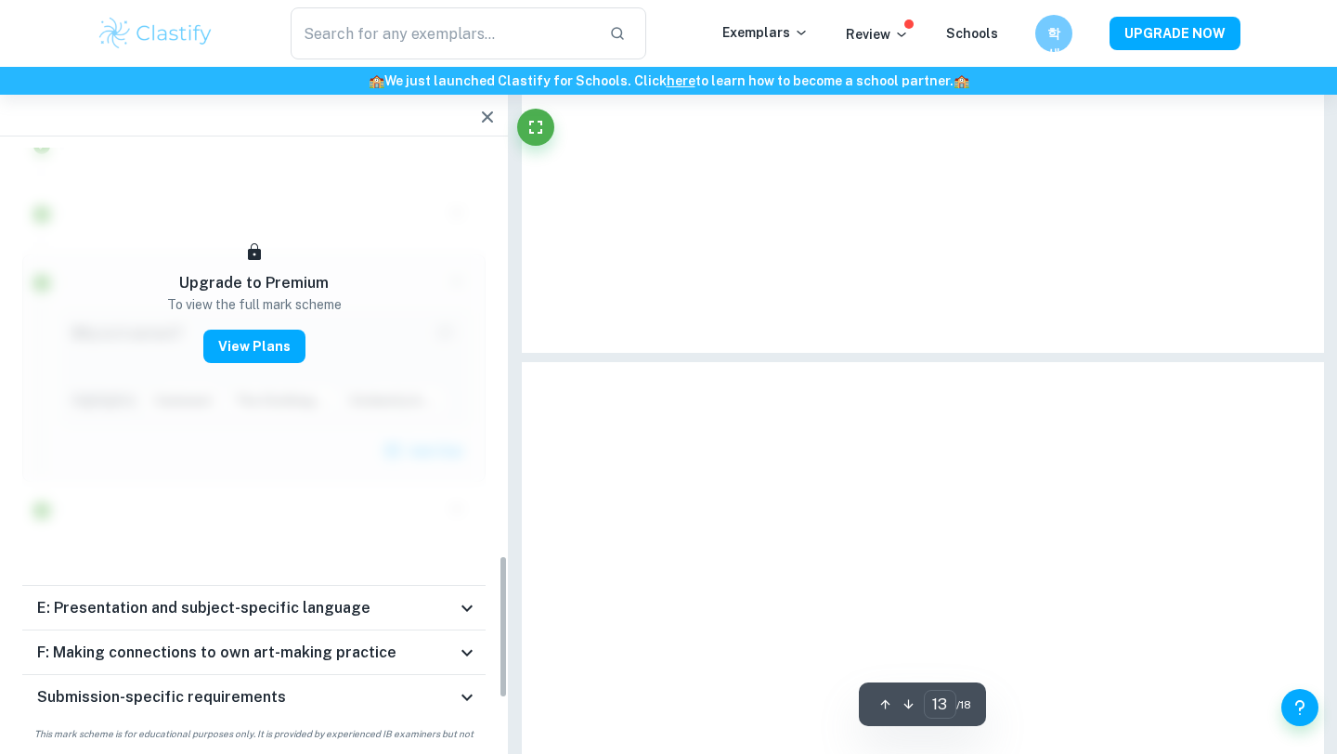
scroll to position [1688, 0]
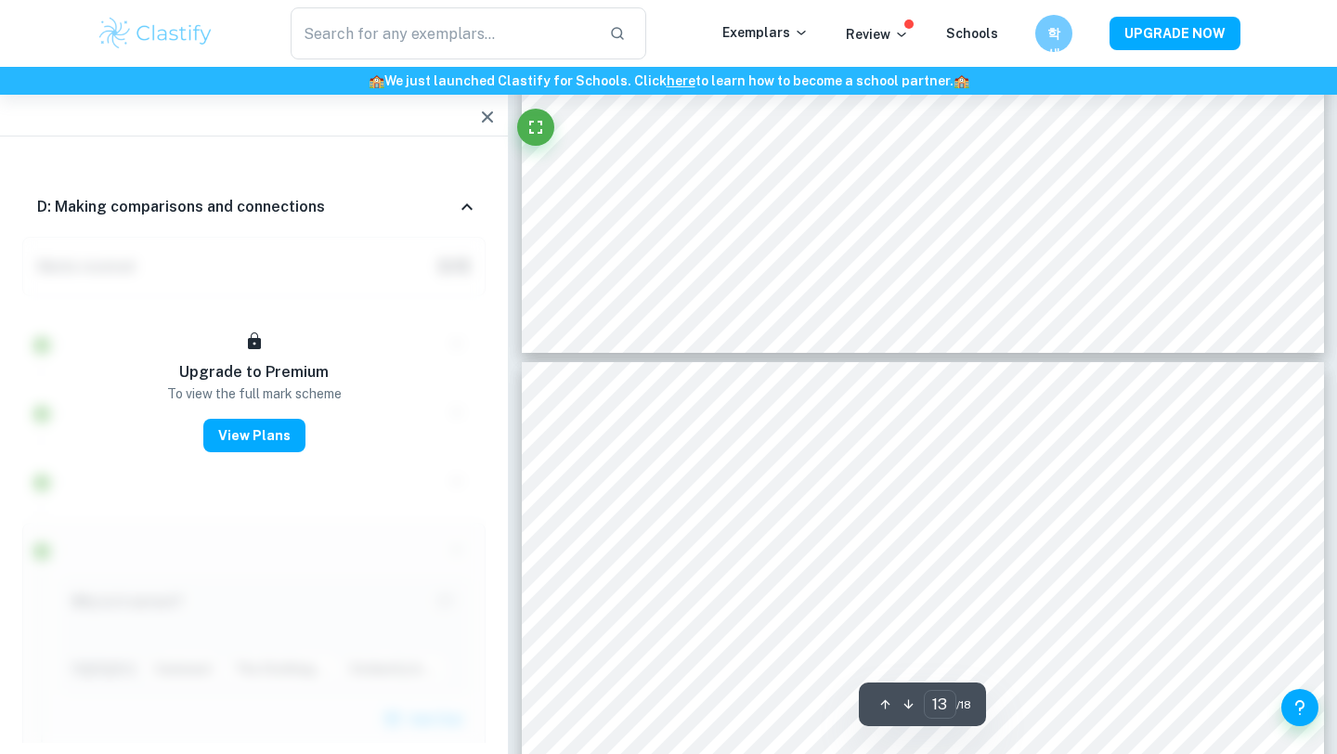
click at [477, 123] on icon "button" at bounding box center [487, 117] width 22 height 22
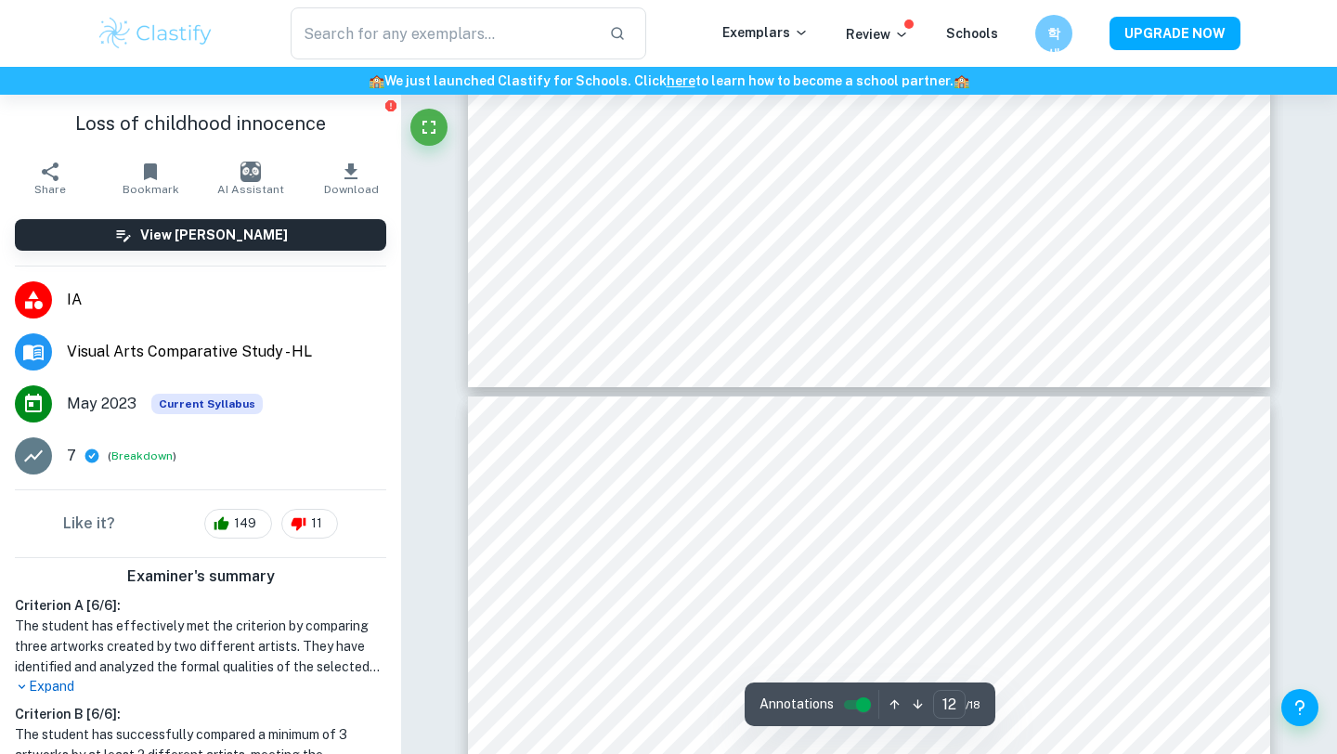
type input "13"
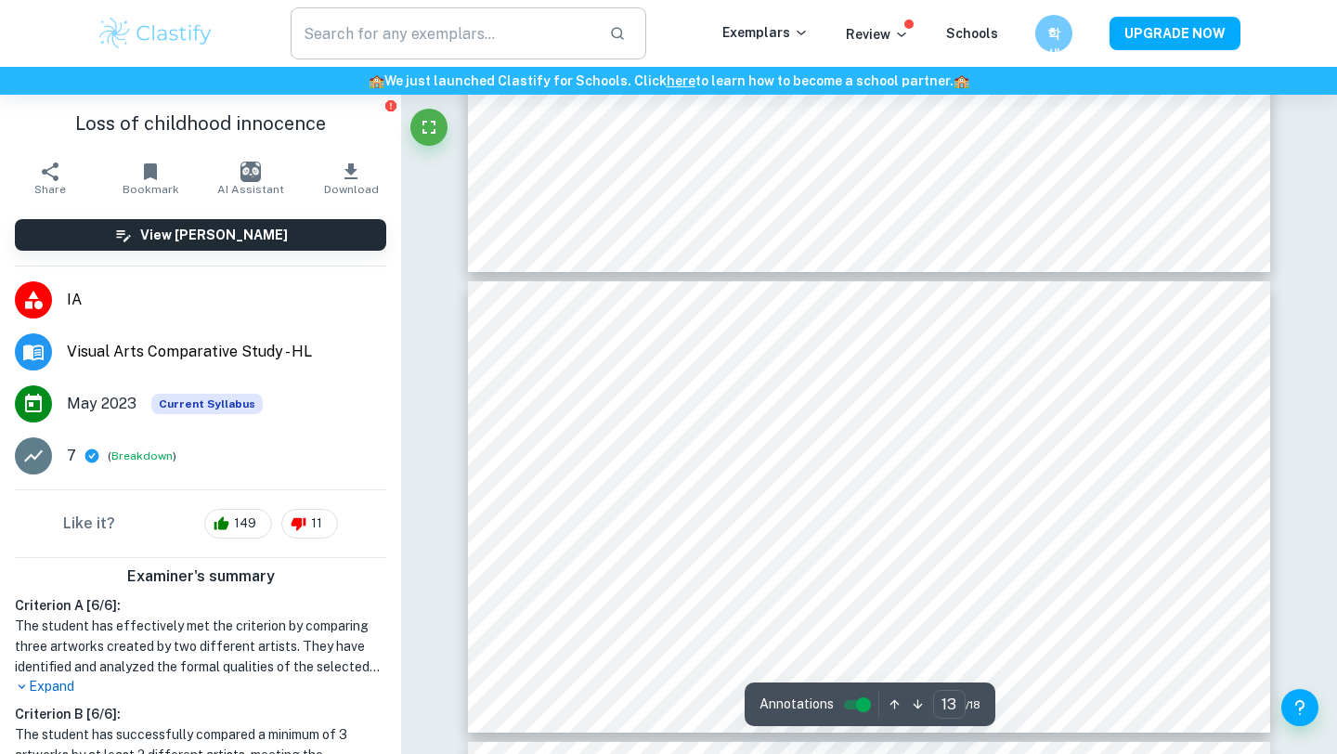
scroll to position [5366, 0]
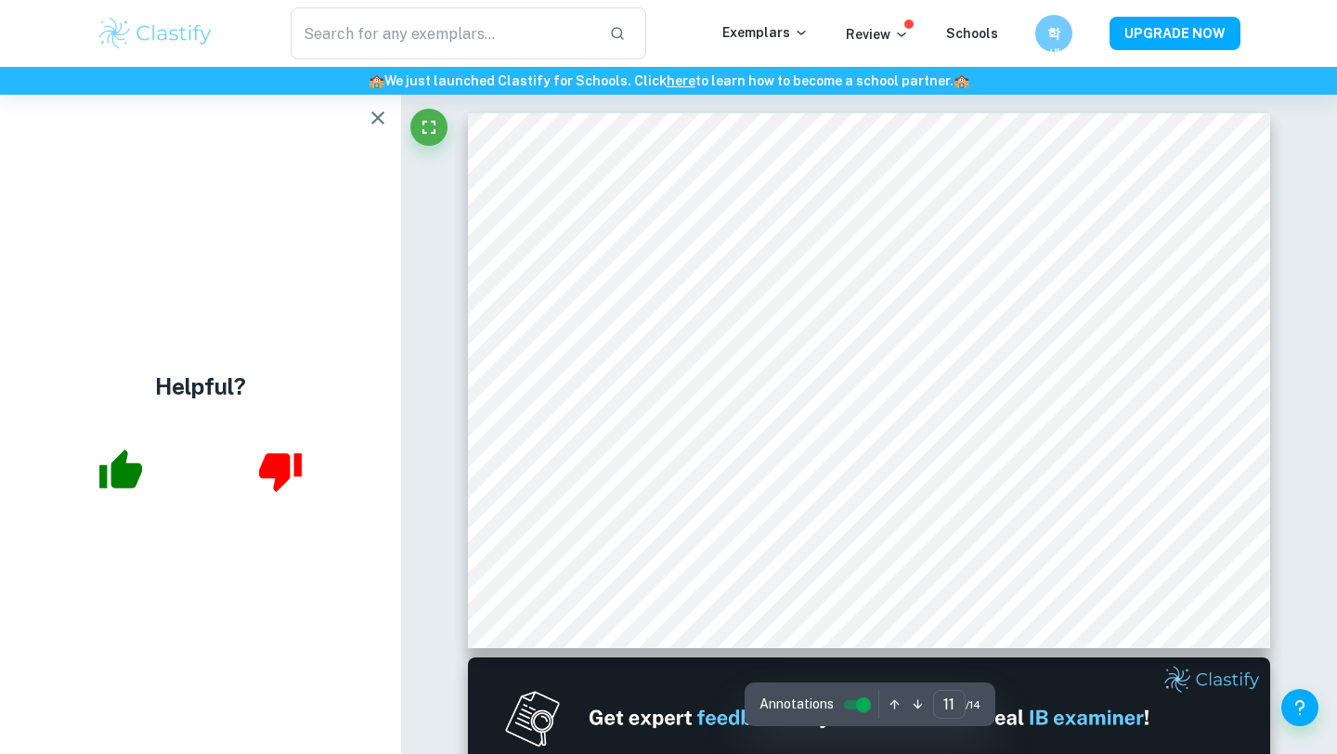
scroll to position [5618, 0]
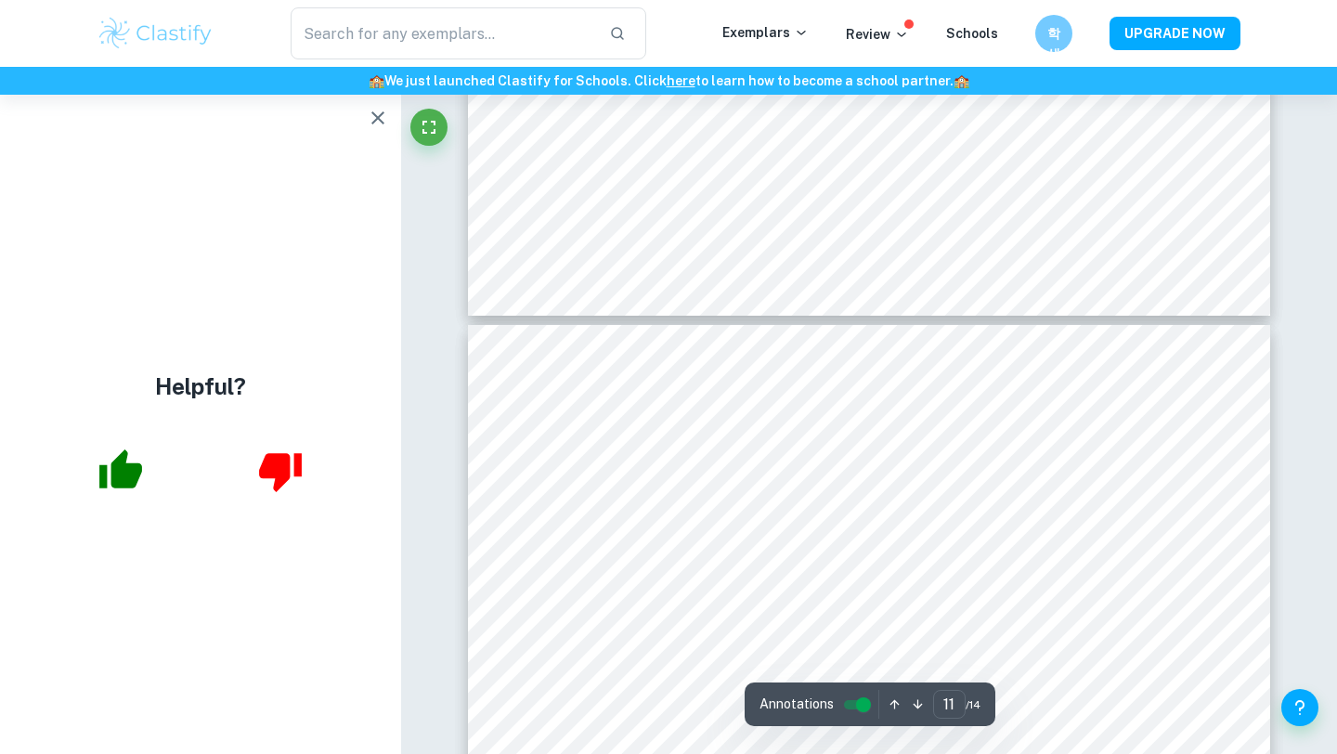
click at [385, 126] on icon "button" at bounding box center [378, 118] width 22 height 22
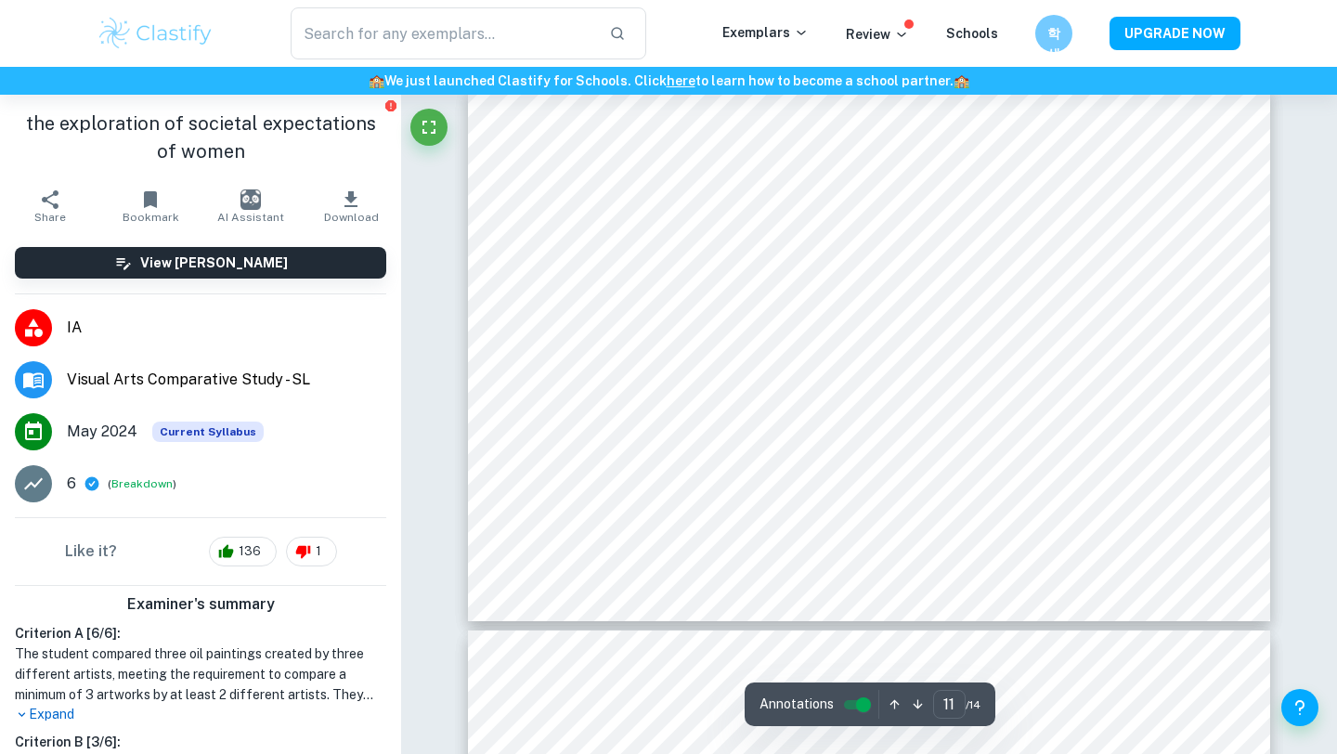
scroll to position [6113, 0]
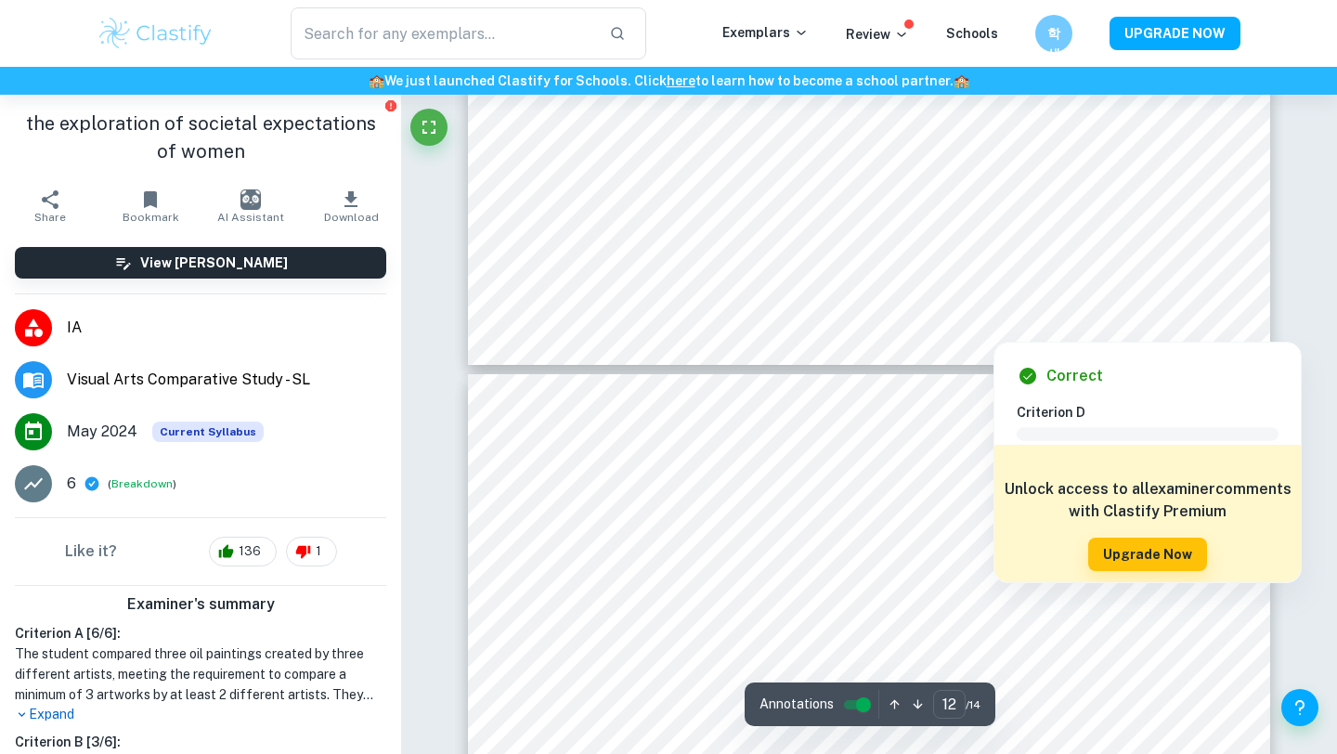
click at [1063, 248] on div at bounding box center [1114, 248] width 289 height 18
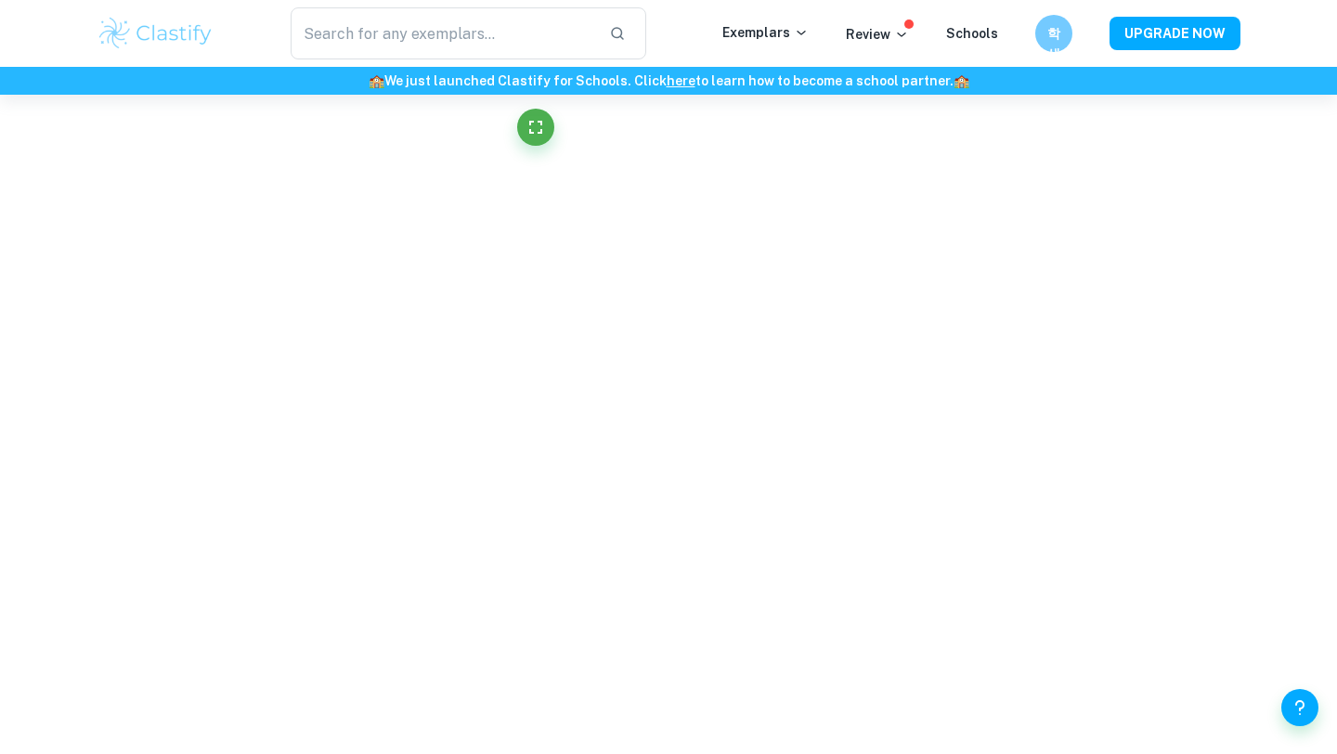
scroll to position [1592, 0]
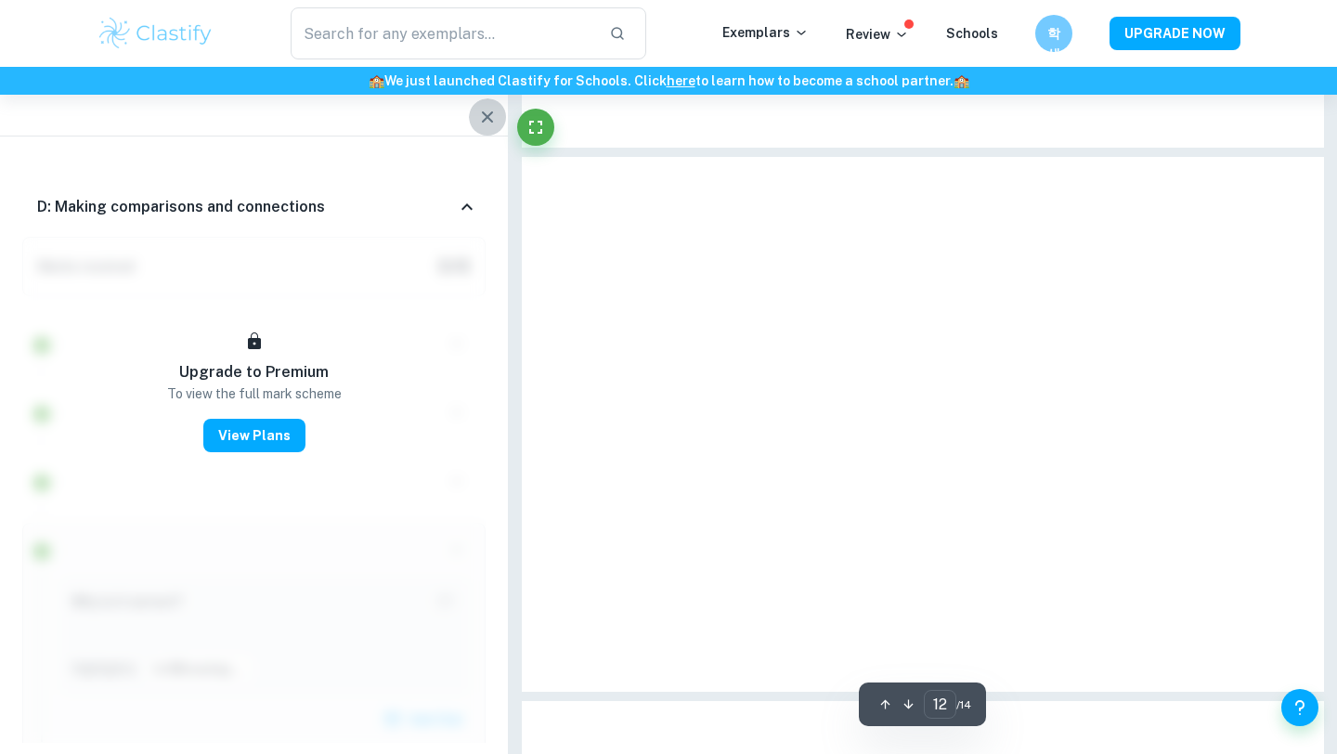
click at [486, 123] on icon "button" at bounding box center [487, 117] width 22 height 22
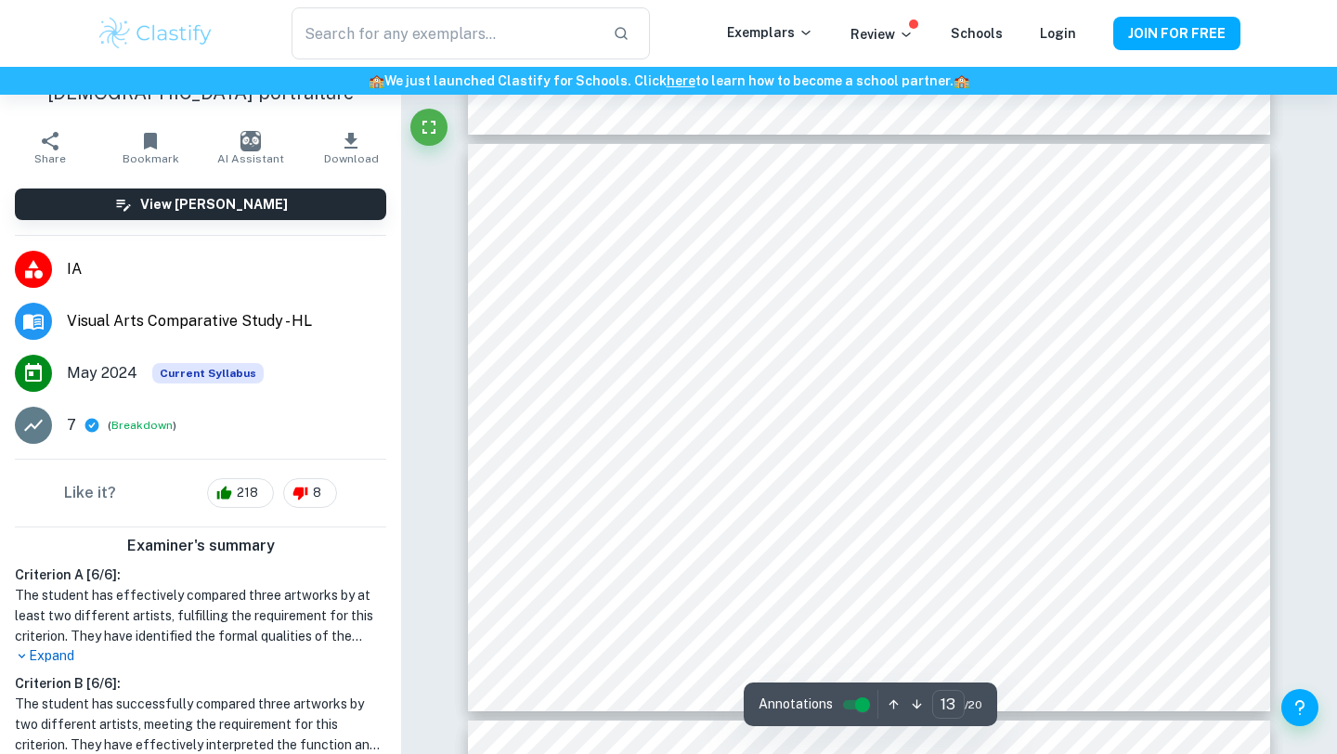
scroll to position [7271, 0]
